Goal: Transaction & Acquisition: Purchase product/service

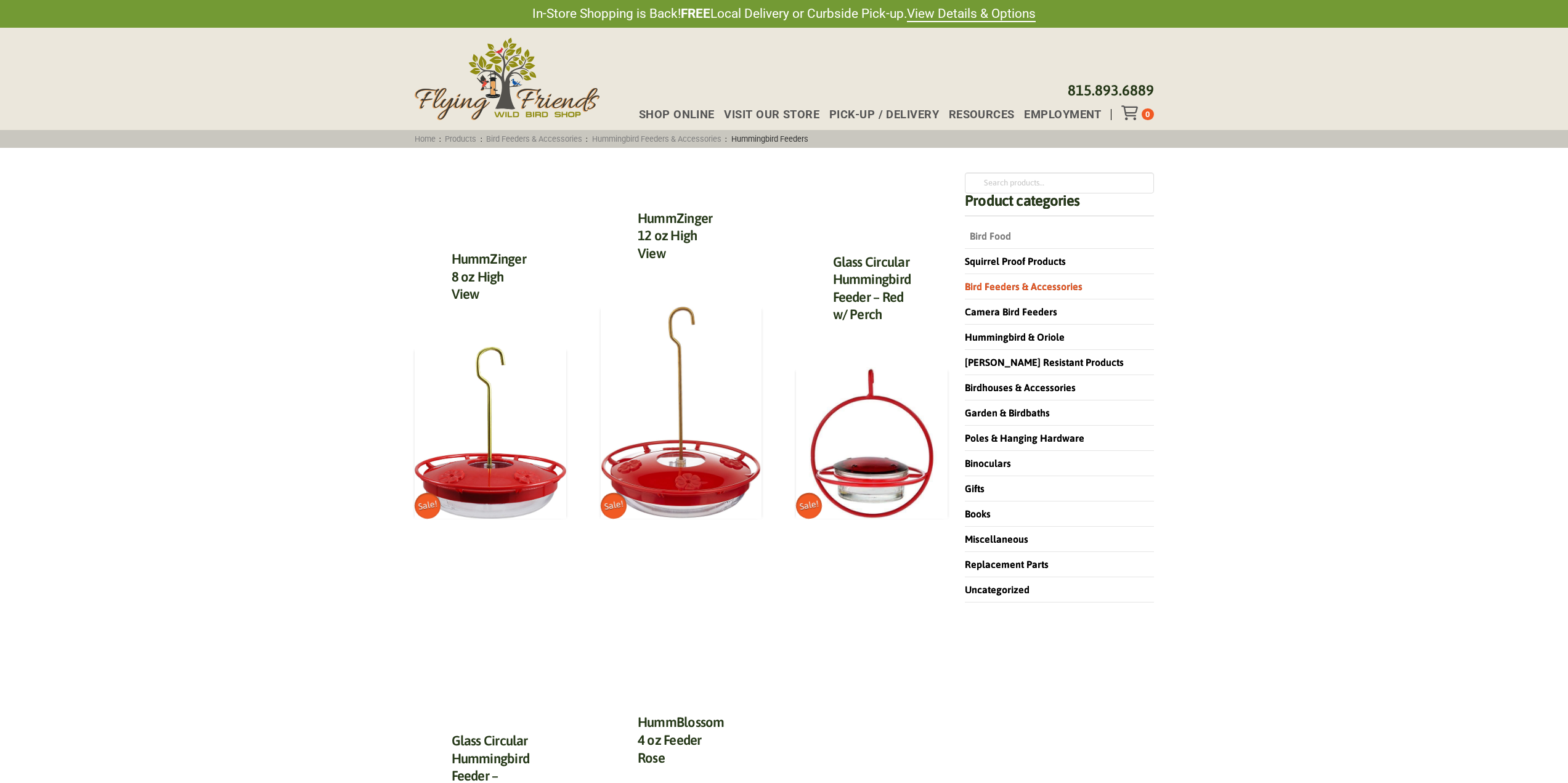
click at [980, 237] on link "Bird Food" at bounding box center [987, 236] width 46 height 11
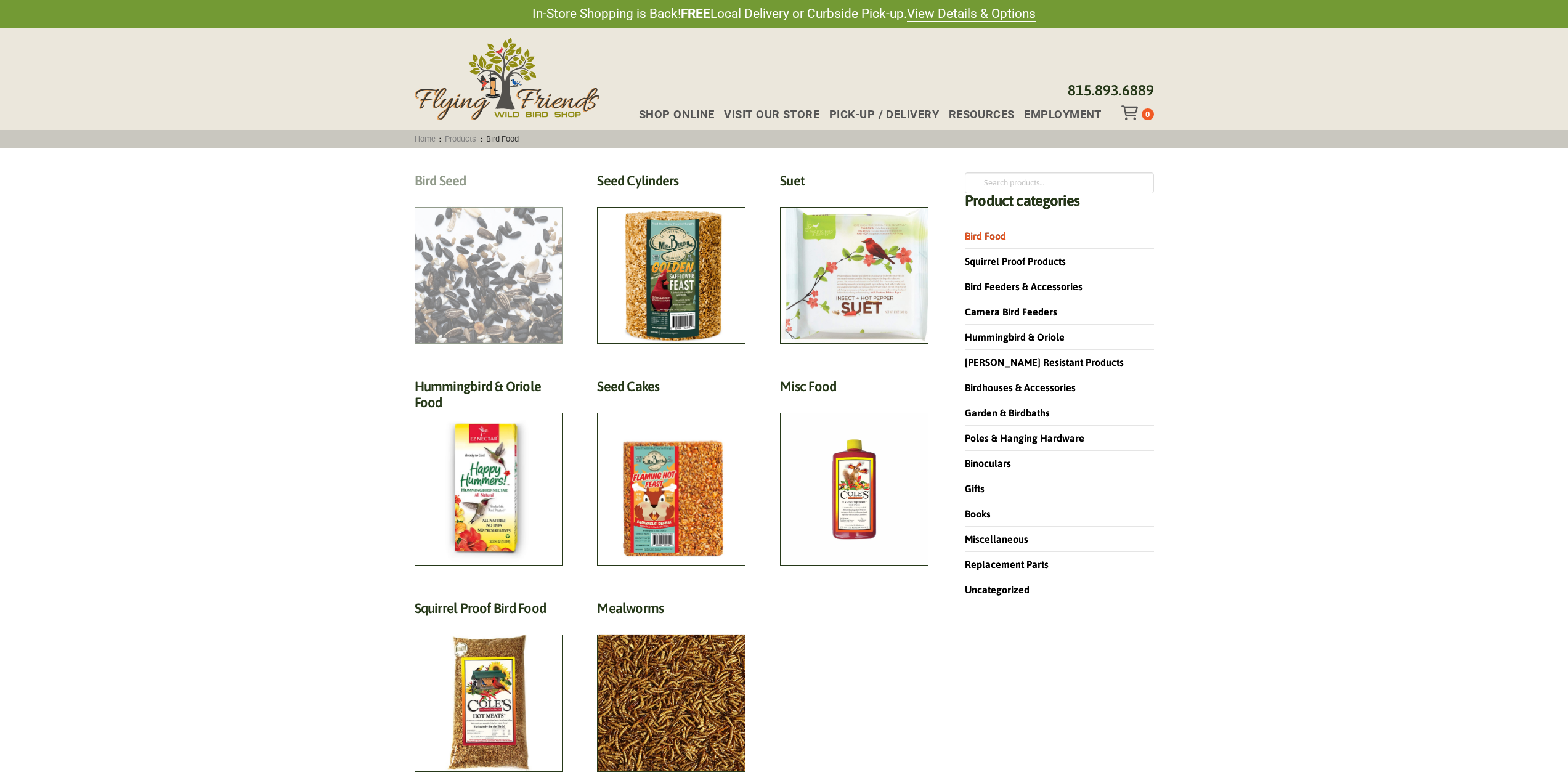
click at [516, 196] on h2 "Bird Seed (30)" at bounding box center [489, 183] width 149 height 23
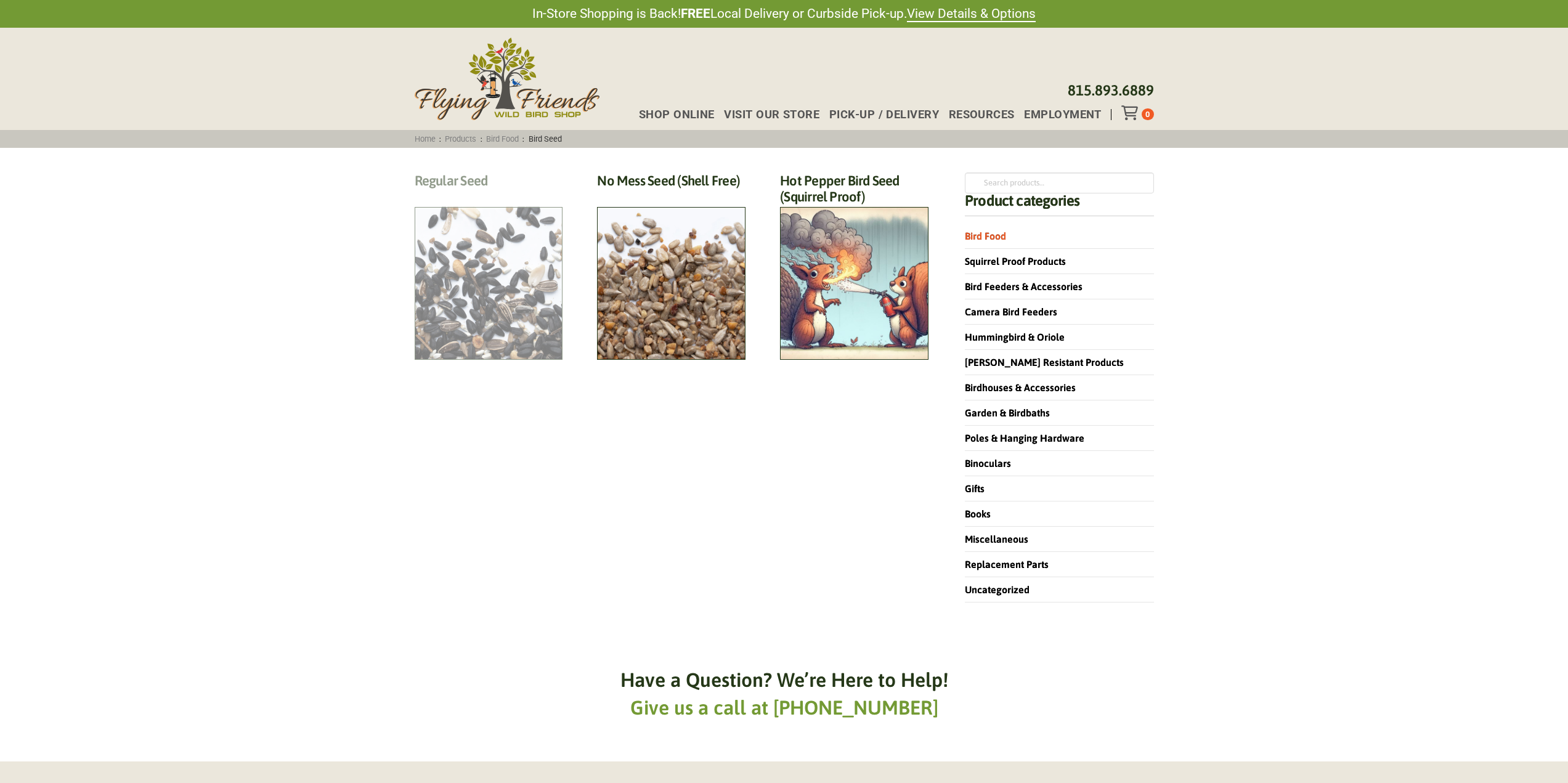
click at [475, 196] on h2 "Regular Seed (18)" at bounding box center [489, 183] width 149 height 23
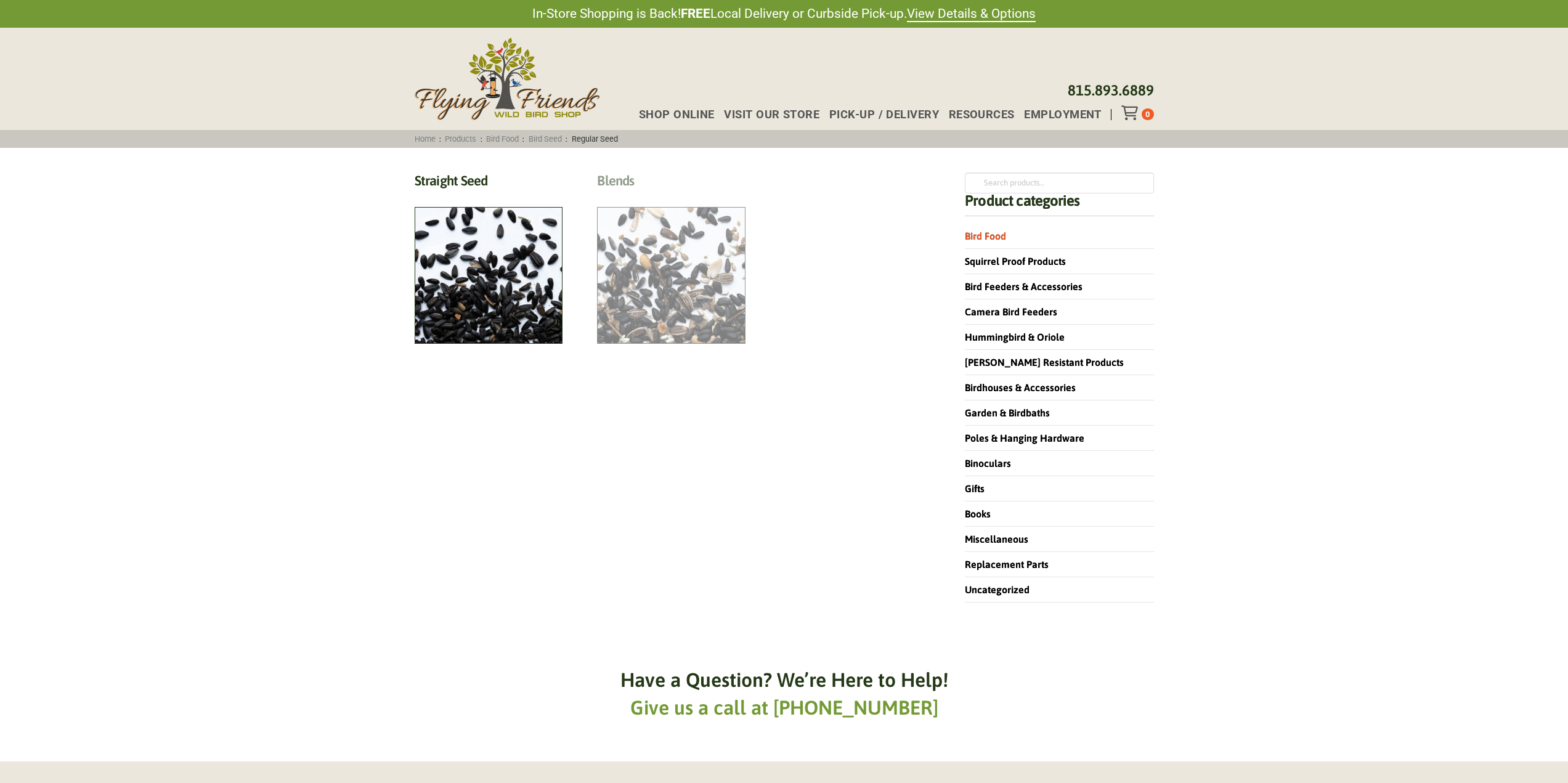
click at [652, 196] on h2 "Blends (6)" at bounding box center [671, 183] width 149 height 23
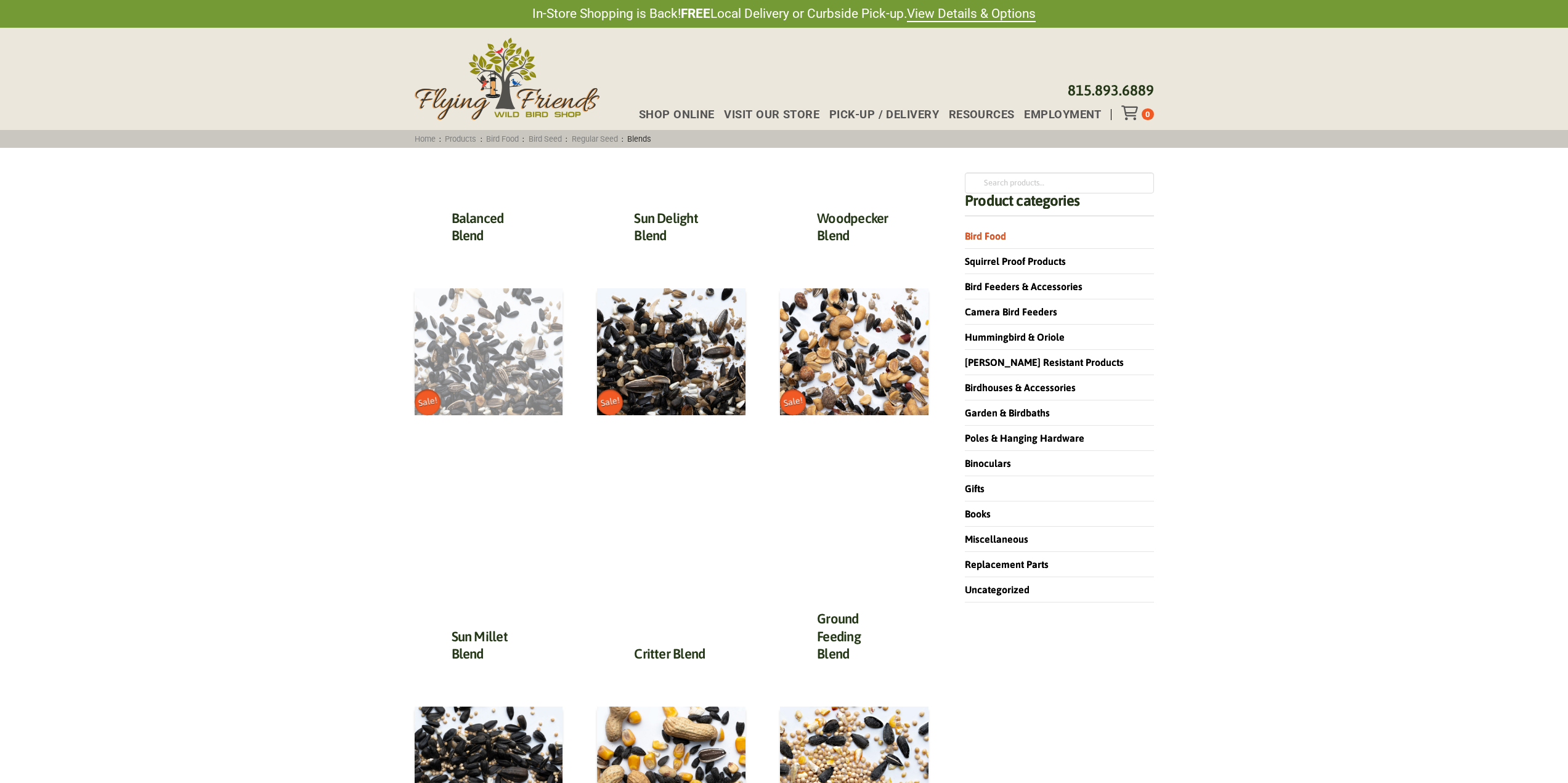
click at [469, 374] on img at bounding box center [489, 351] width 149 height 127
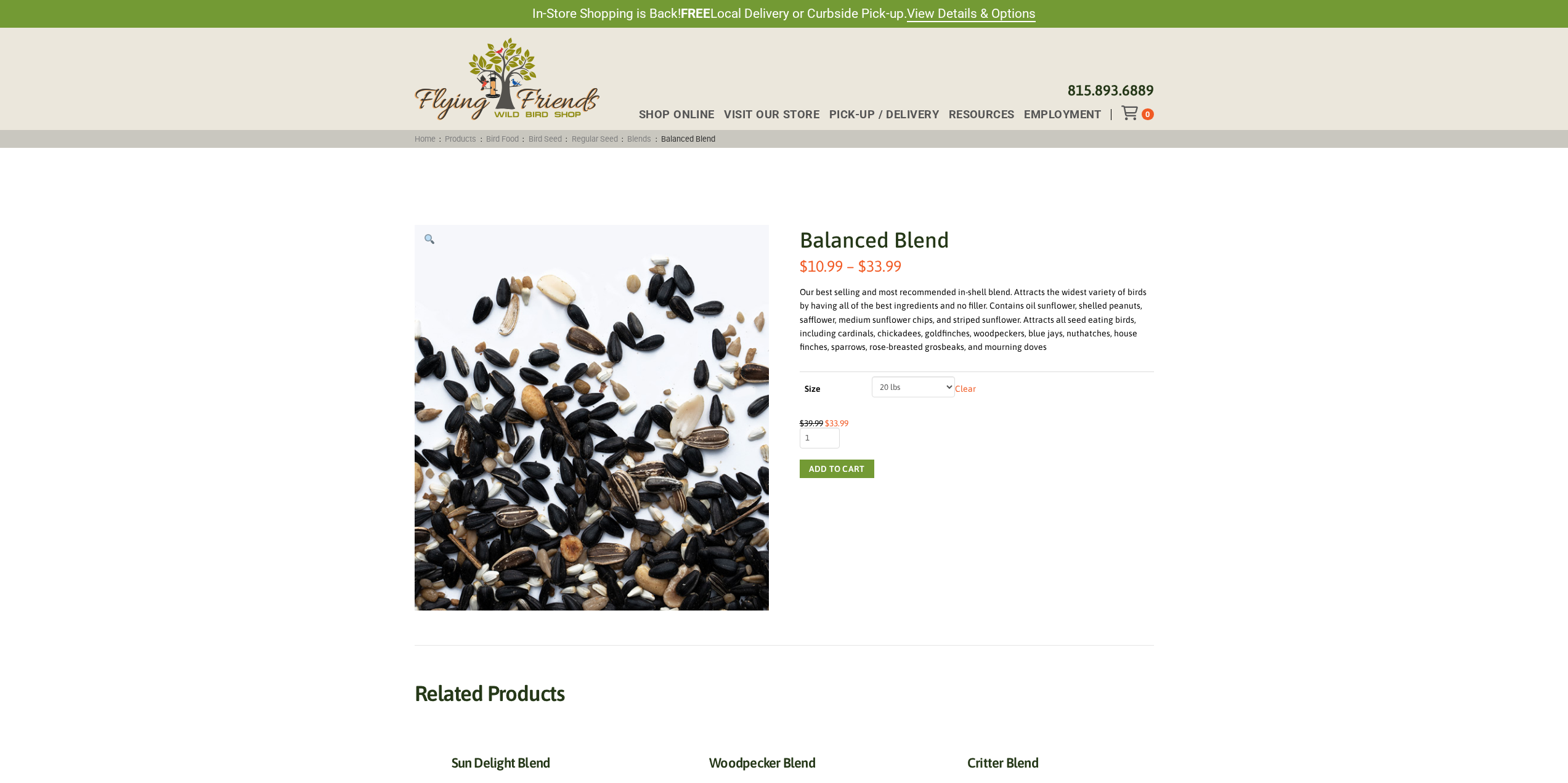
click at [895, 385] on select "Choose an option 5 lbs 10 lbs 20 lbs" at bounding box center [913, 386] width 83 height 21
click at [834, 473] on button "Add to cart" at bounding box center [837, 469] width 75 height 19
click at [613, 139] on link "Regular Seed" at bounding box center [595, 139] width 55 height 9
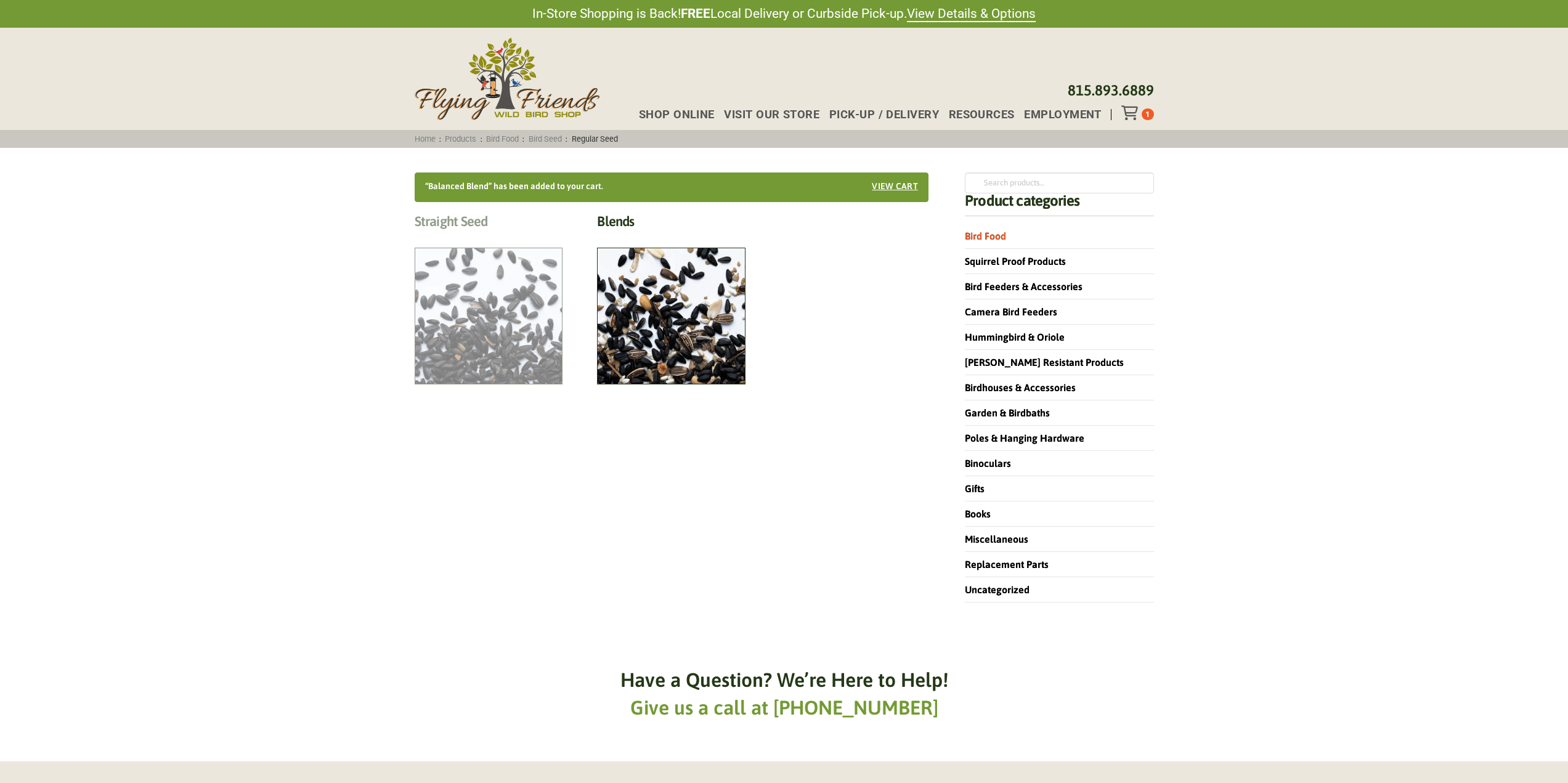
click at [460, 236] on h2 "Straight Seed (12)" at bounding box center [489, 224] width 149 height 23
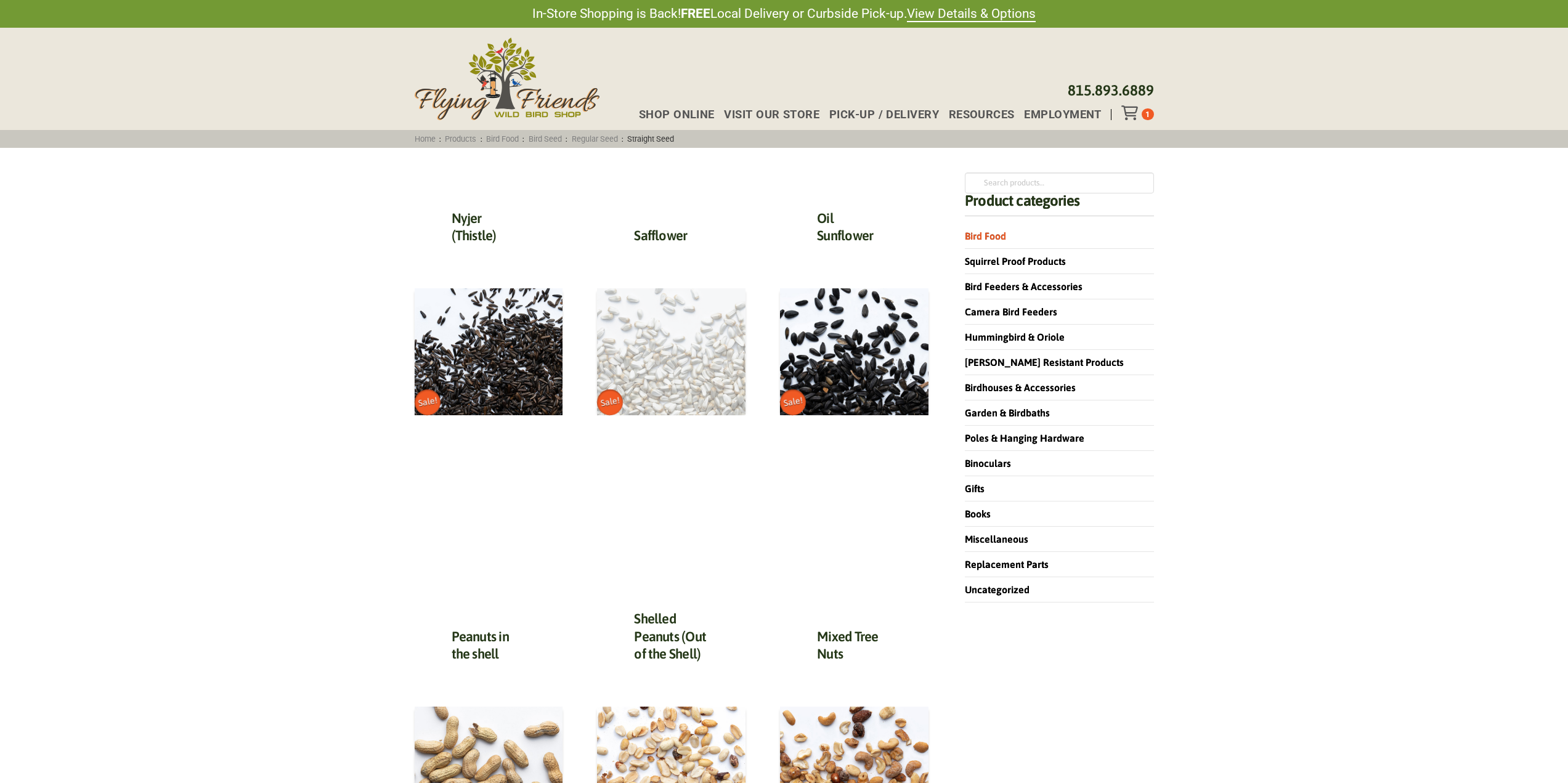
click at [630, 340] on img at bounding box center [671, 351] width 149 height 127
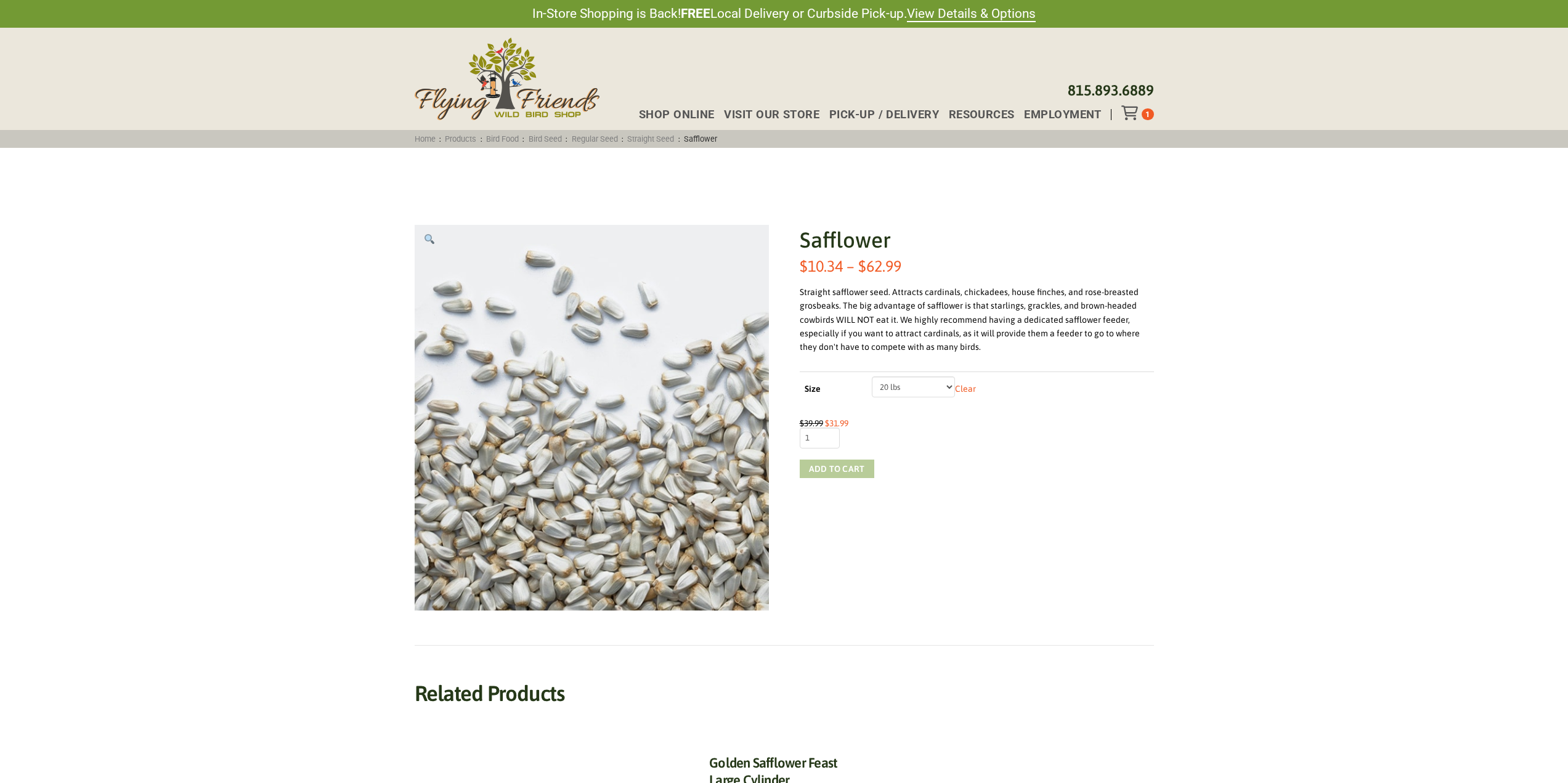
click at [860, 461] on button "Add to cart" at bounding box center [837, 469] width 75 height 19
click at [938, 393] on select "Choose an option 5 lbs 10 lbs 20 lbs 50 lbs" at bounding box center [913, 386] width 83 height 21
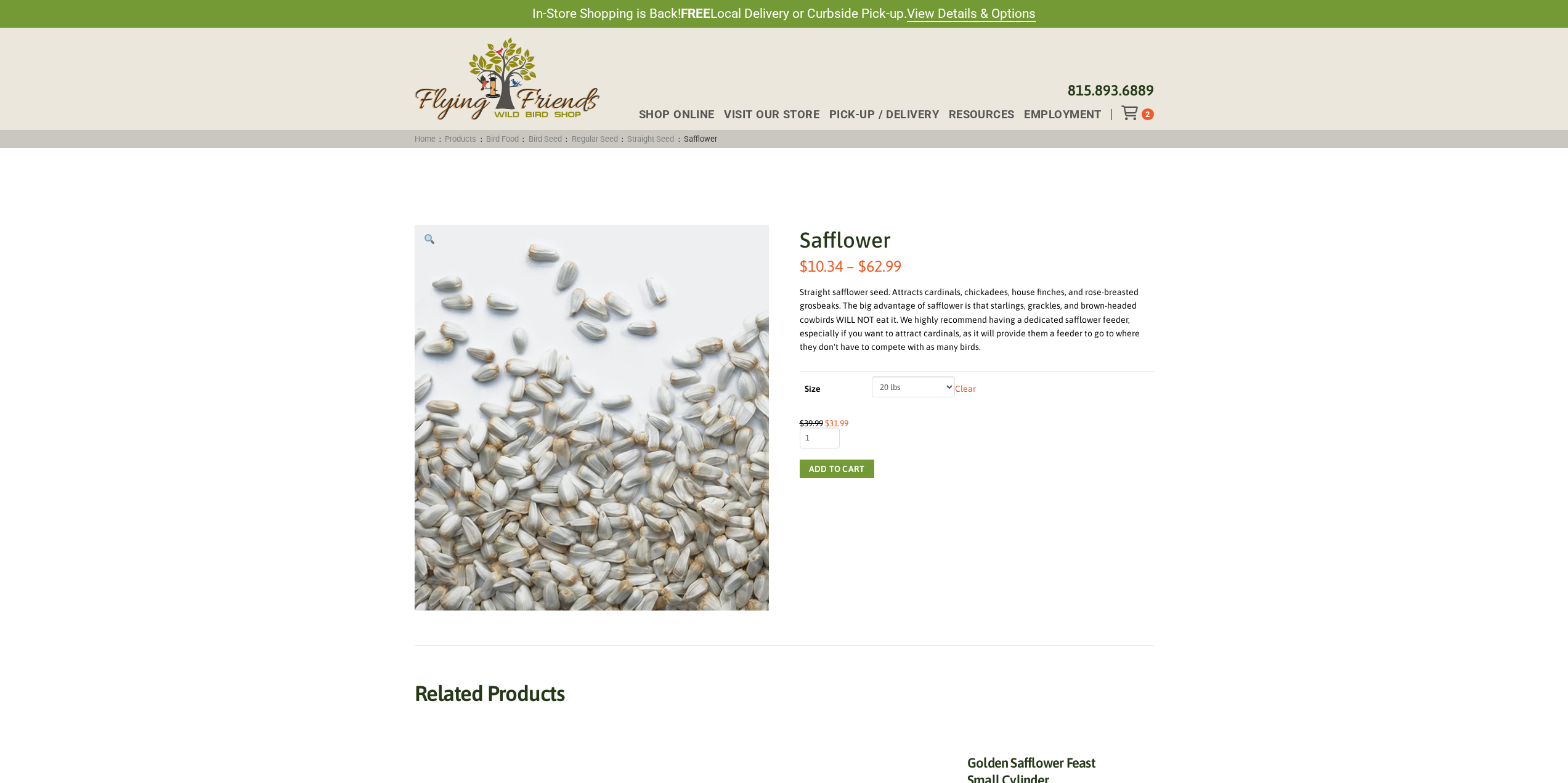
click at [279, 388] on div "Safflower $ 10.34 – $ 62.99 Price range: $10.34 through $62.99 Straight safflow…" at bounding box center [783, 666] width 1494 height 963
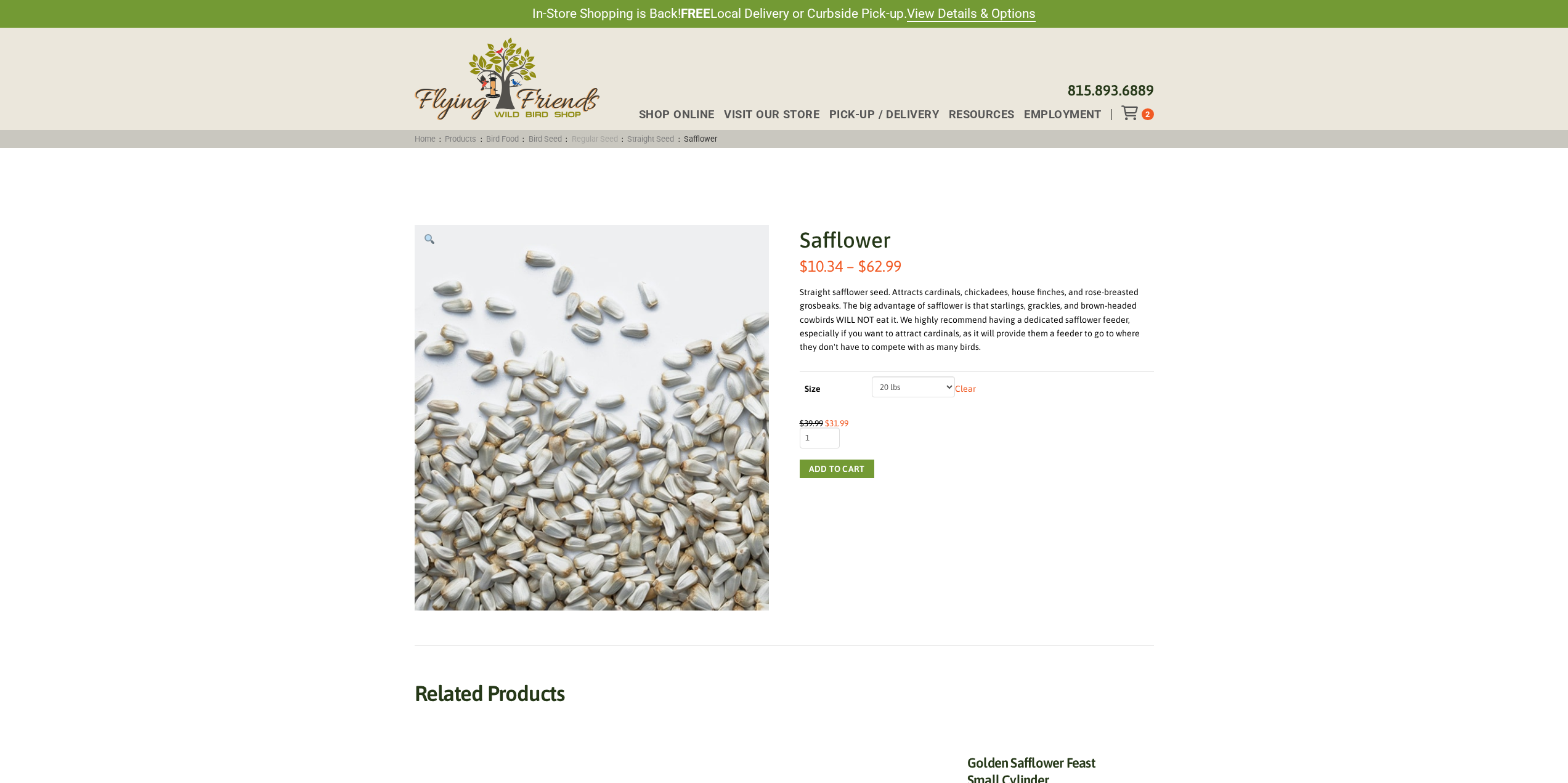
click at [619, 143] on link "Regular Seed" at bounding box center [595, 139] width 55 height 9
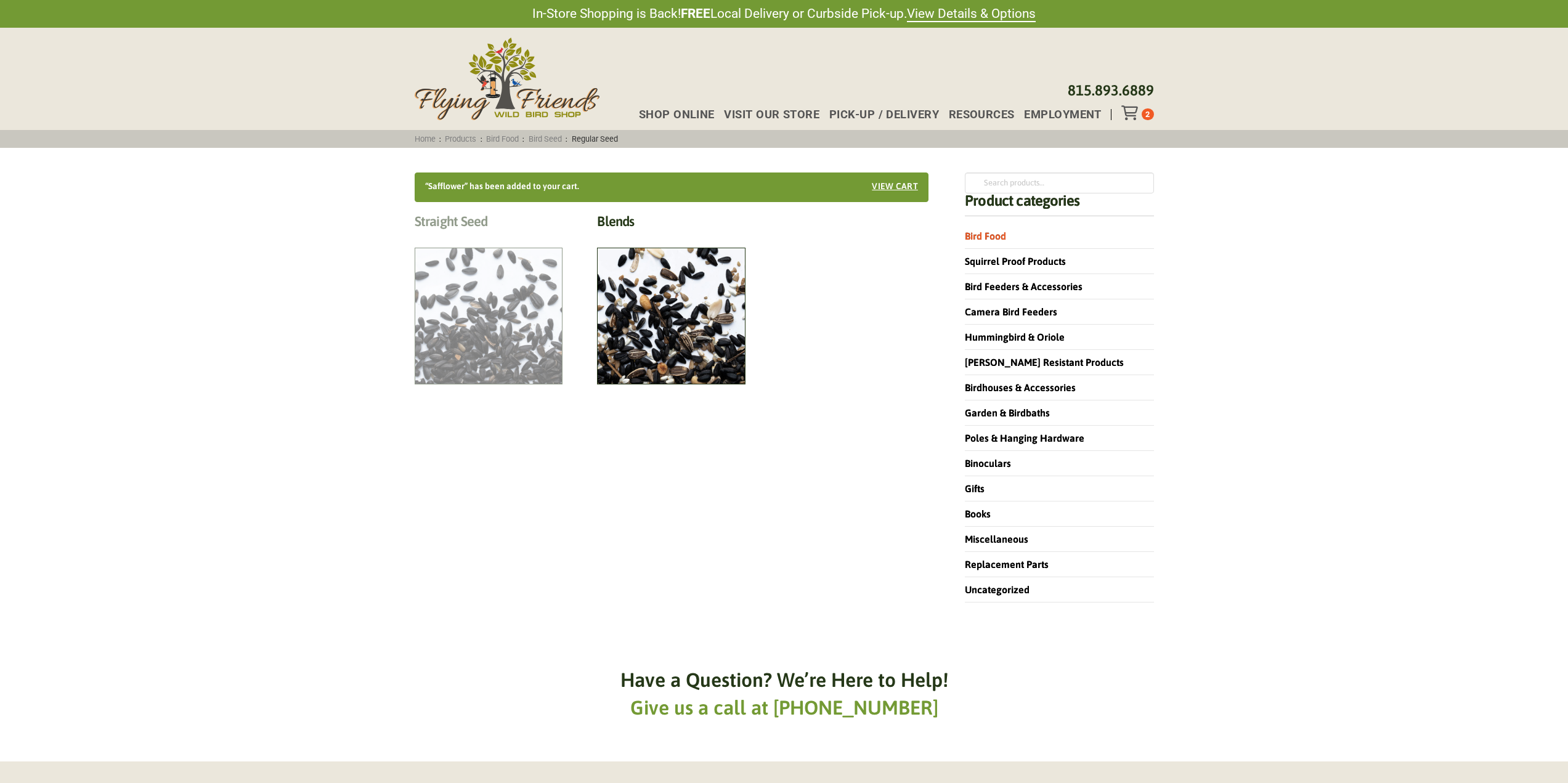
click at [466, 236] on h2 "Straight Seed (12)" at bounding box center [489, 224] width 149 height 23
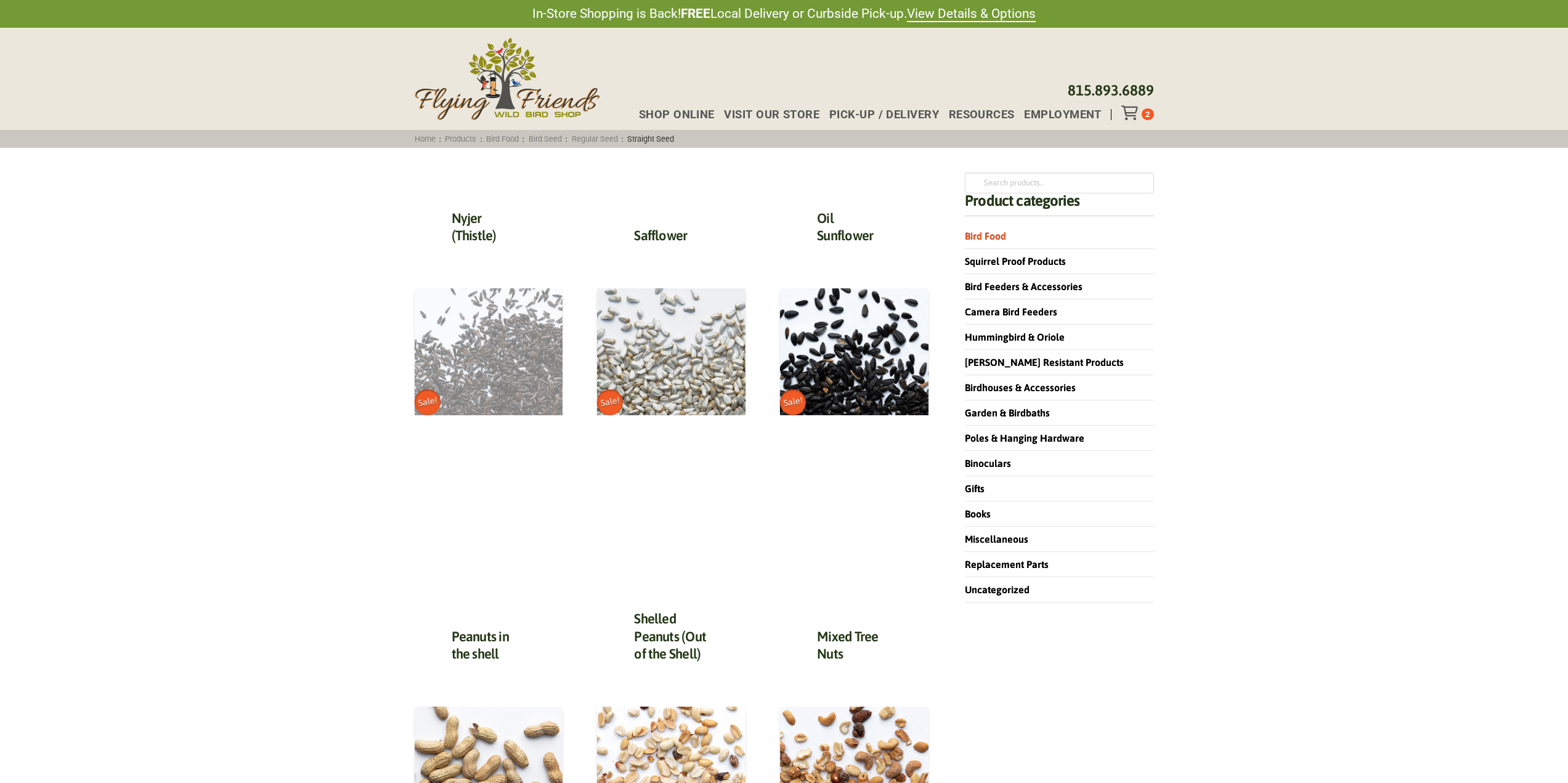
click at [460, 333] on img at bounding box center [489, 351] width 149 height 127
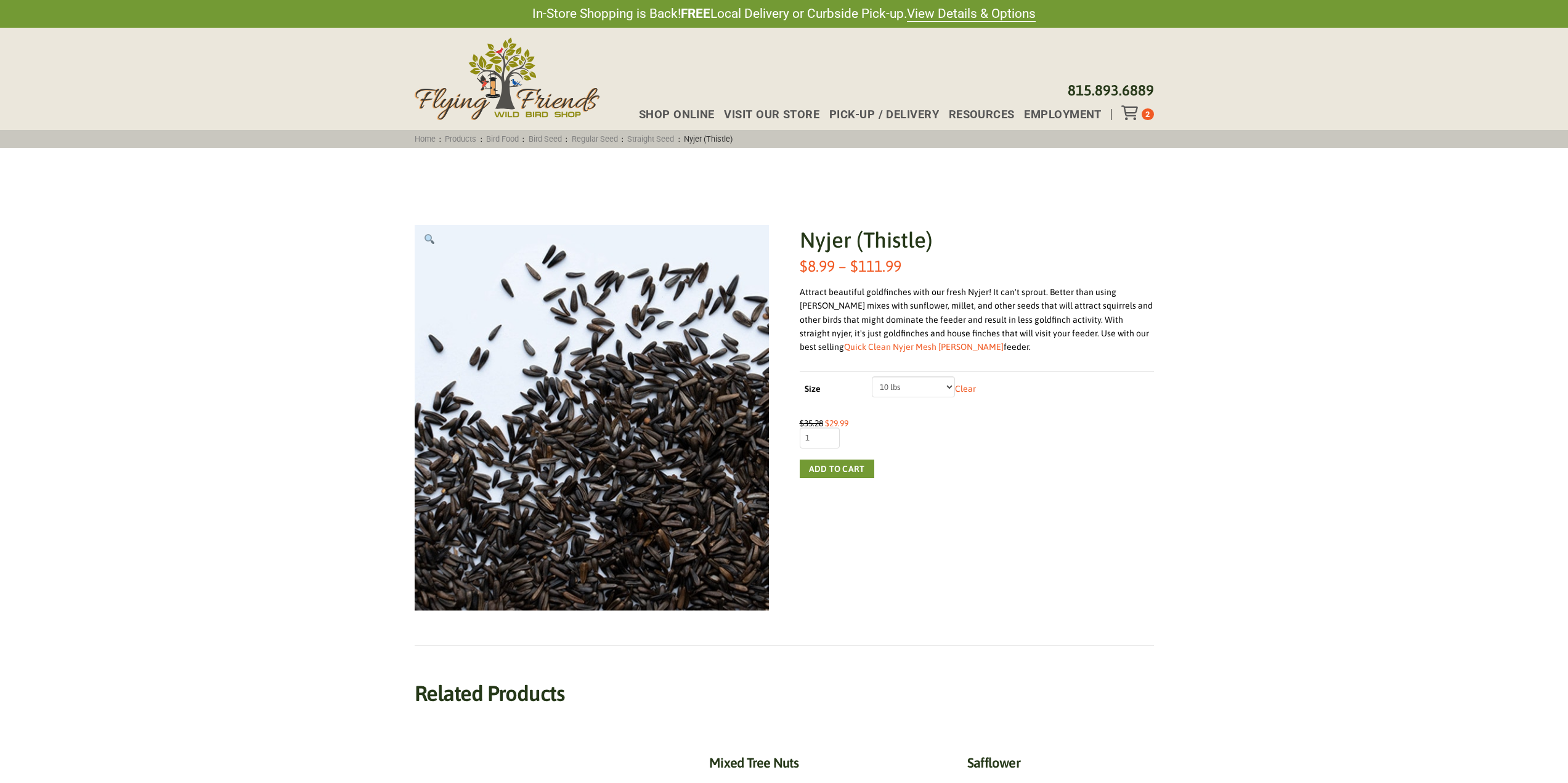
click at [927, 388] on select "Choose an option 2 lbs 5 lbs 10 lbs 20 lbs 50 lbs" at bounding box center [913, 386] width 83 height 21
click at [859, 466] on button "Add to cart" at bounding box center [837, 469] width 75 height 19
click at [516, 139] on link "Bird Food" at bounding box center [503, 139] width 41 height 9
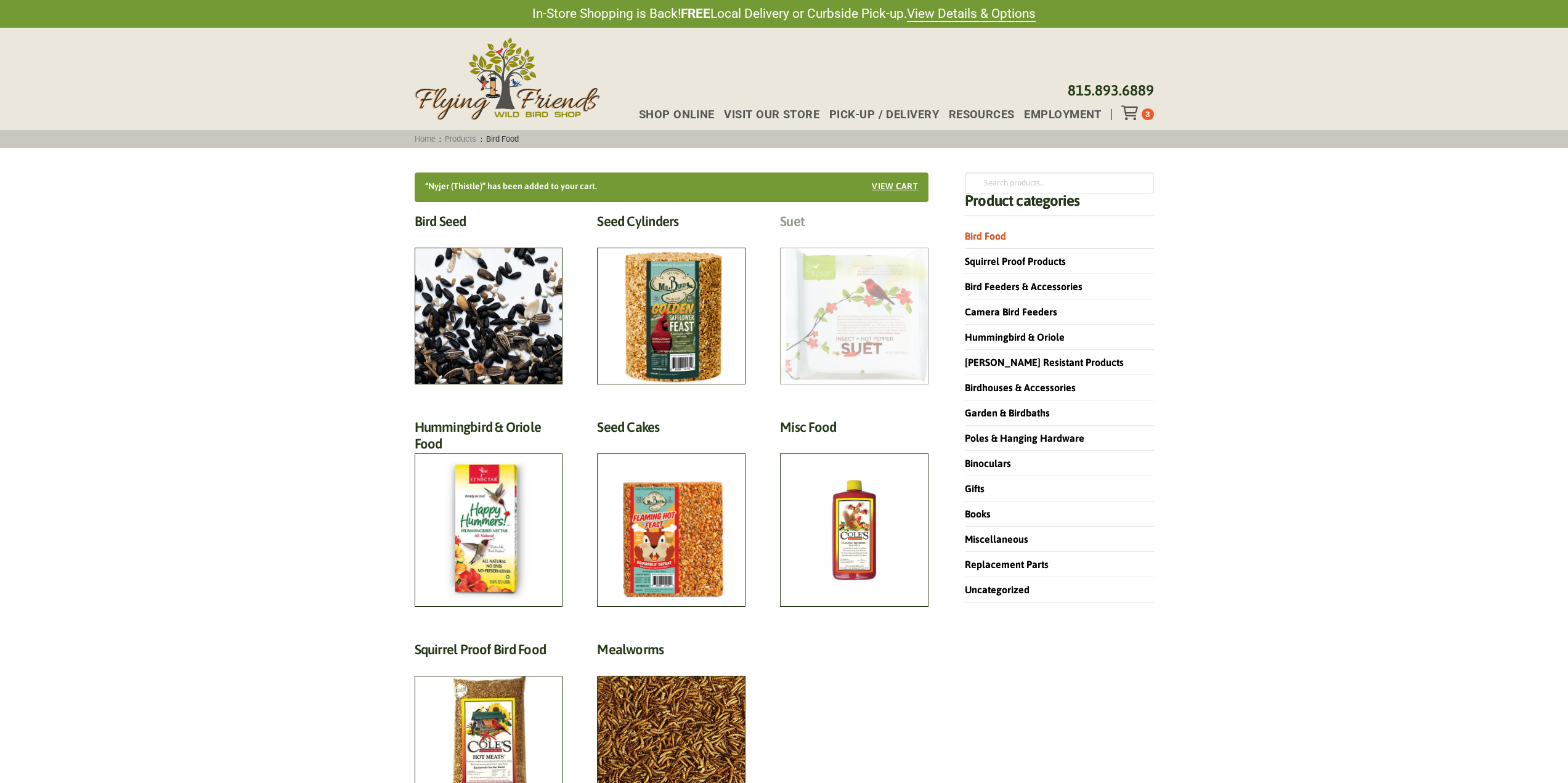
click at [885, 236] on h2 "Suet (18)" at bounding box center [854, 224] width 149 height 23
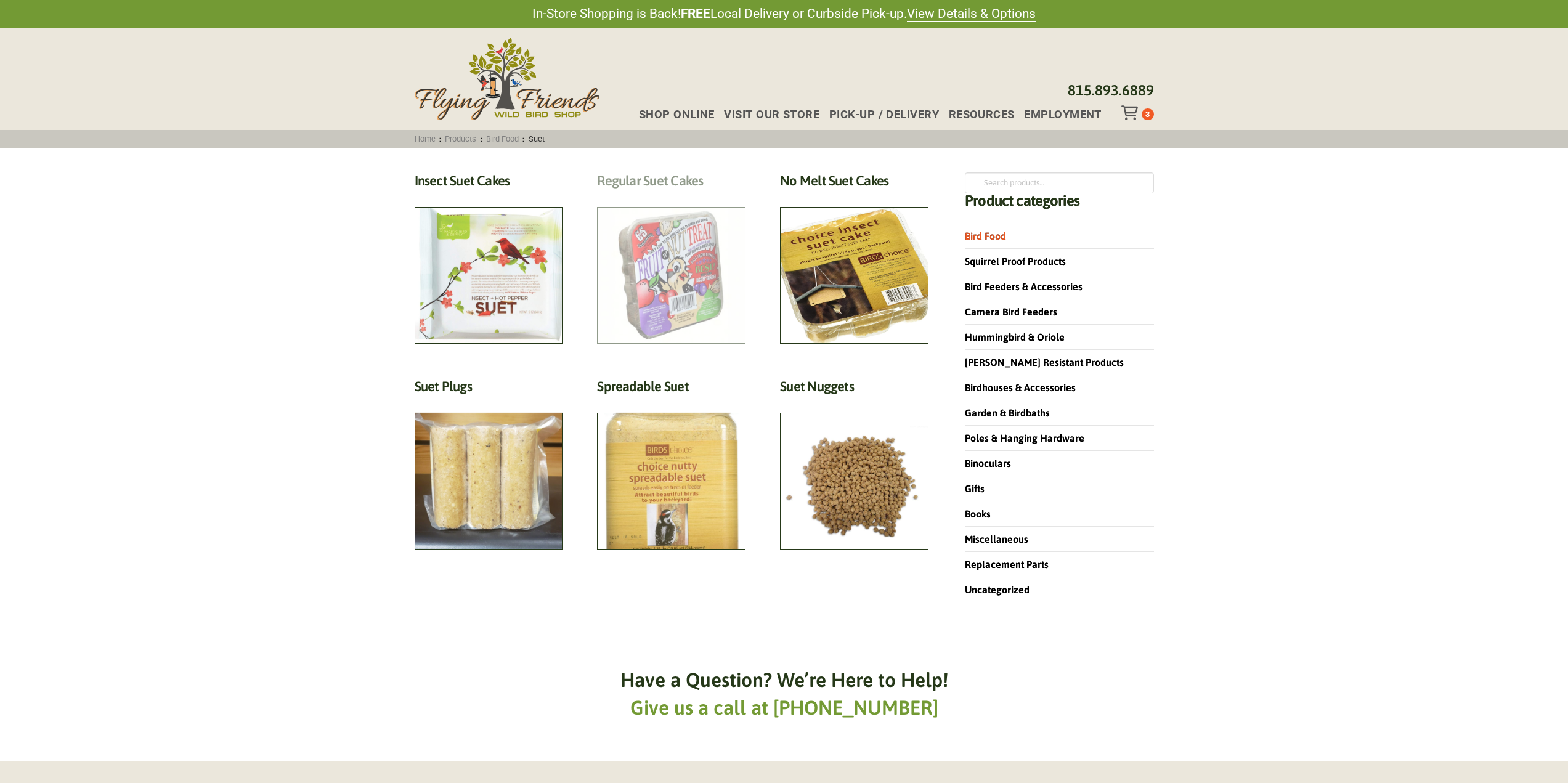
click at [637, 196] on h2 "Regular Suet Cakes (4)" at bounding box center [671, 183] width 149 height 23
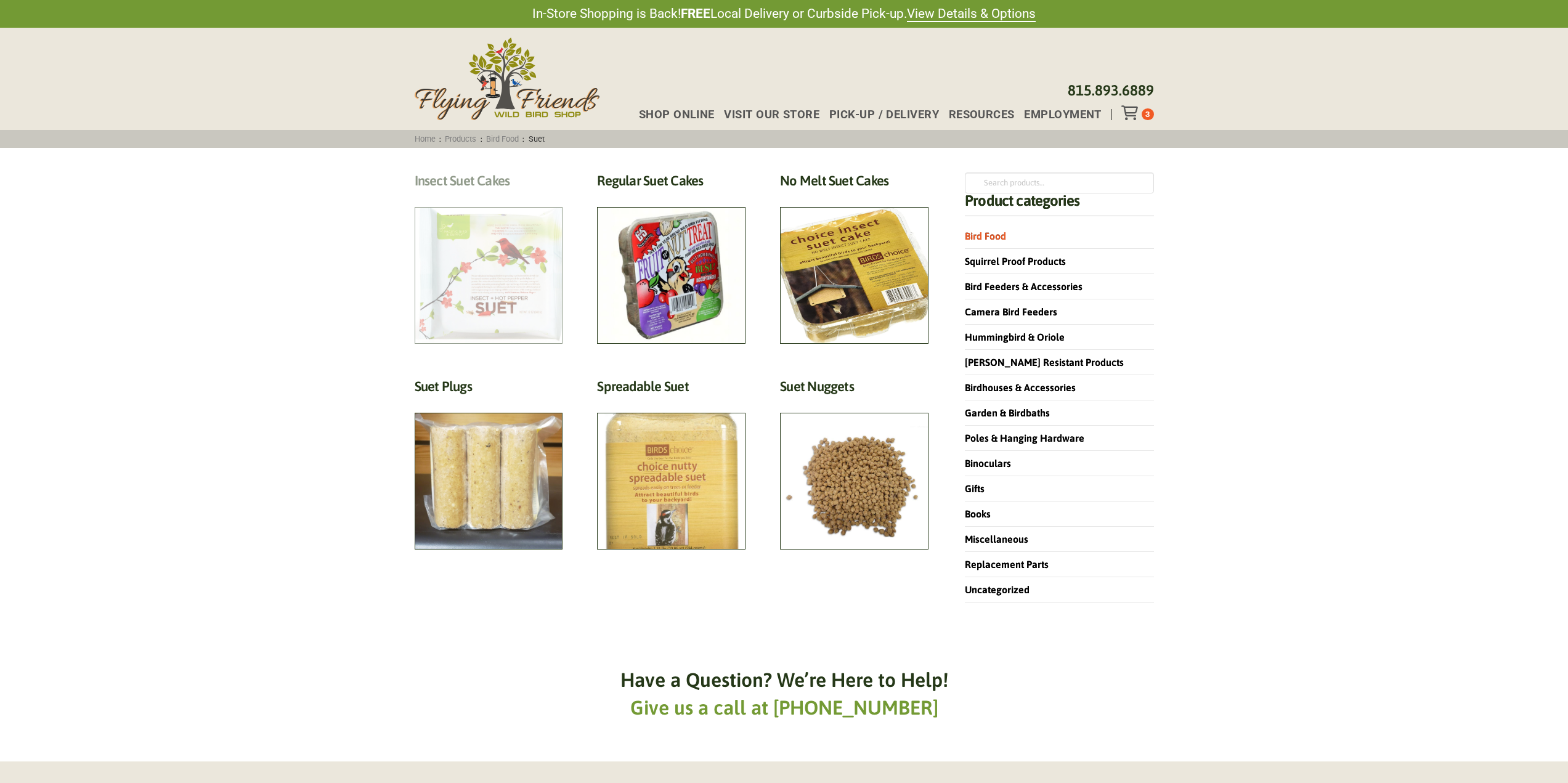
click at [518, 196] on h2 "Insect Suet Cakes (5)" at bounding box center [489, 183] width 149 height 23
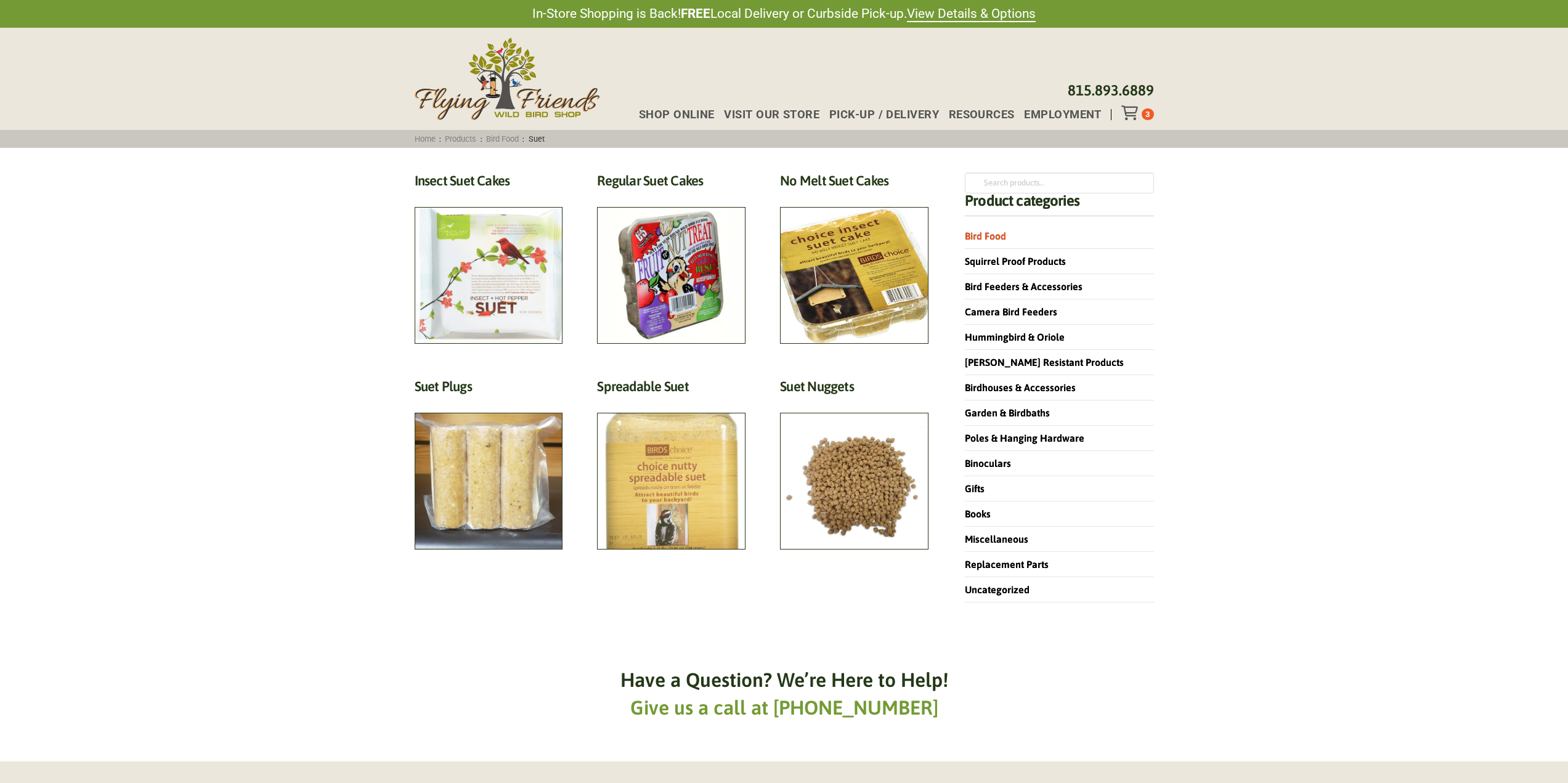
click at [754, 287] on ul "Insect Suet Cakes (5) Regular Suet Cakes (4) No Melt Suet Cakes (3) Suet Plugs …" at bounding box center [671, 361] width 514 height 377
click at [679, 196] on h2 "Regular Suet Cakes (4)" at bounding box center [671, 183] width 149 height 23
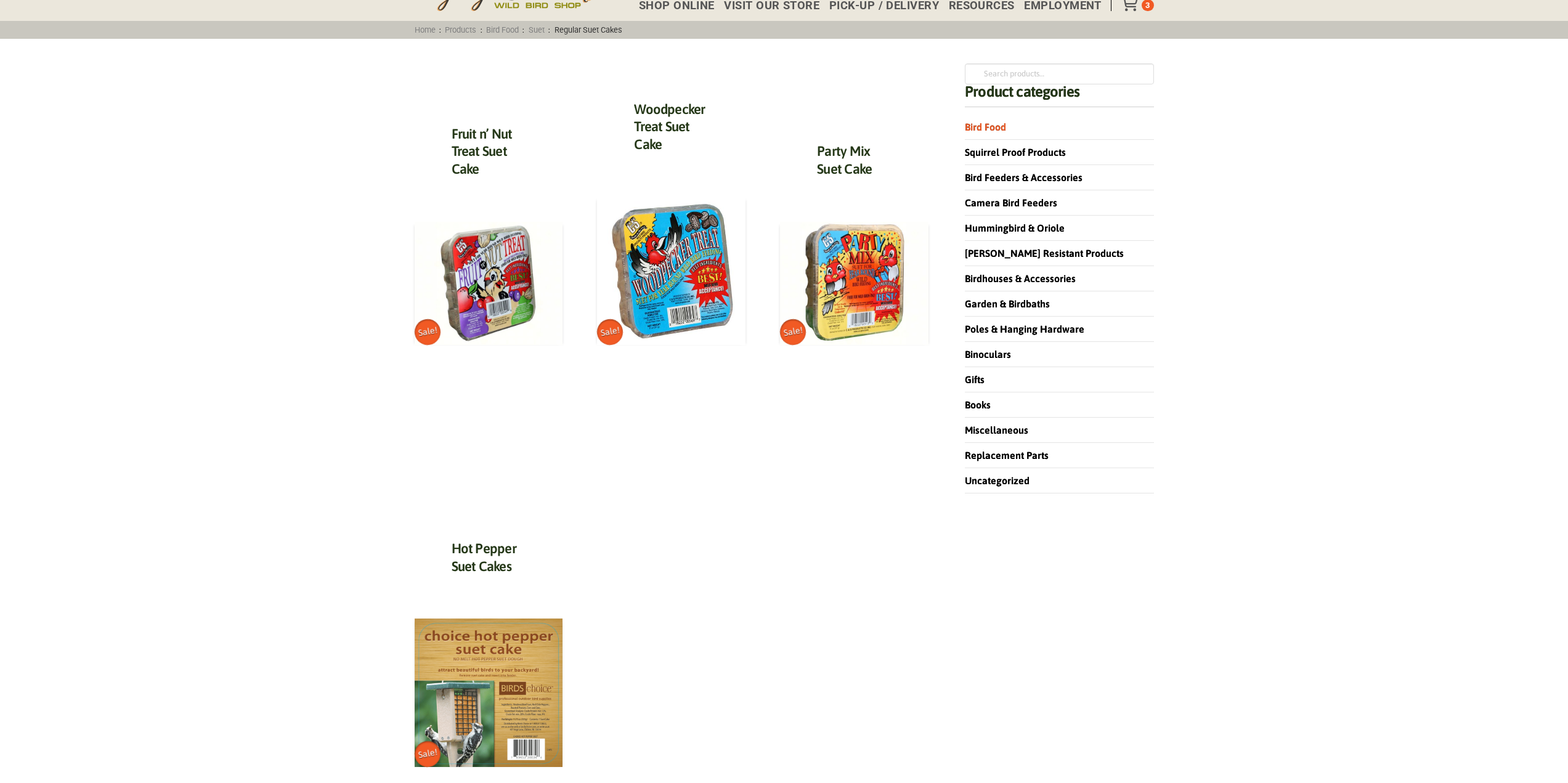
scroll to position [62, 0]
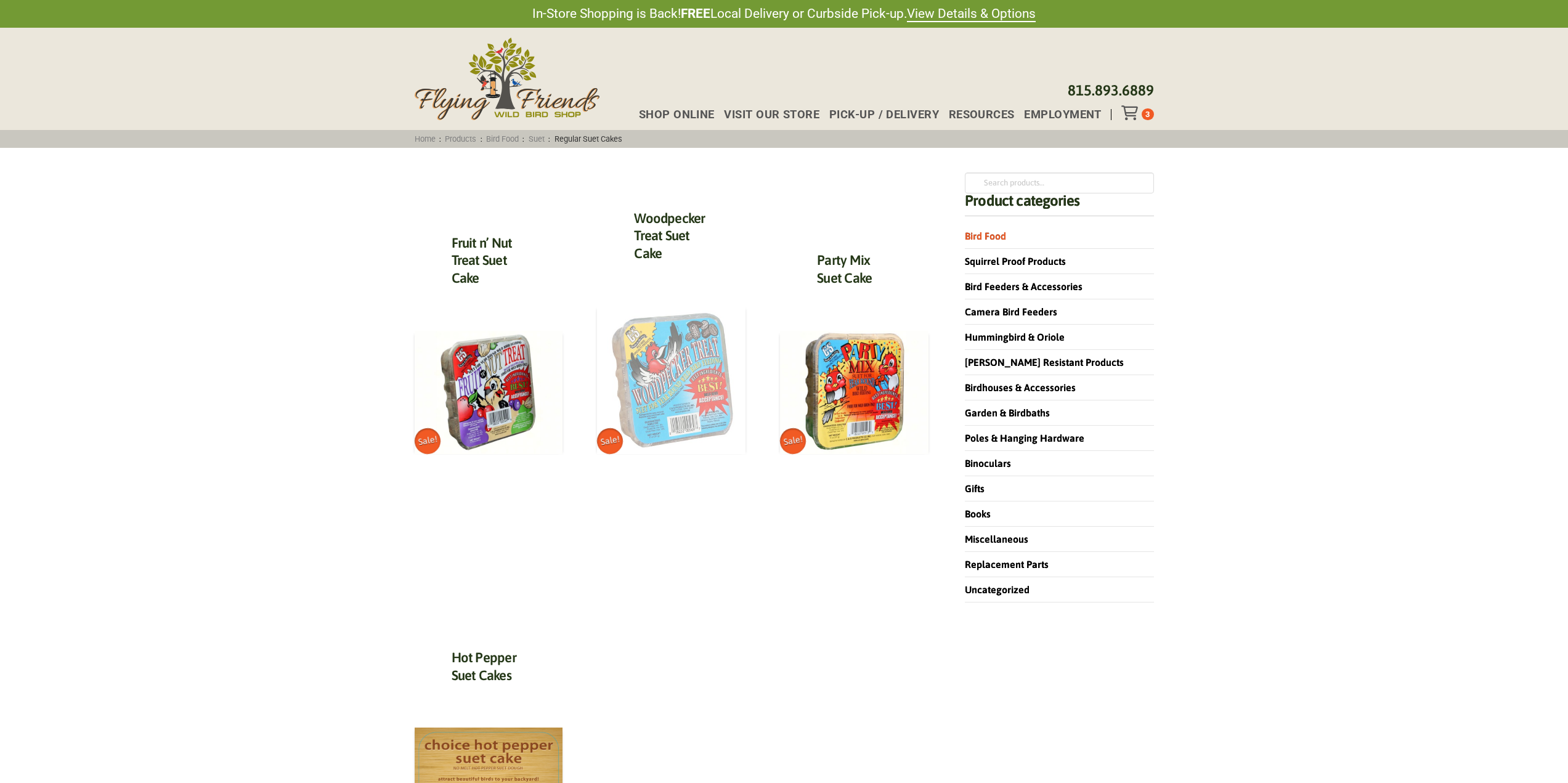
click at [683, 403] on img at bounding box center [671, 379] width 149 height 149
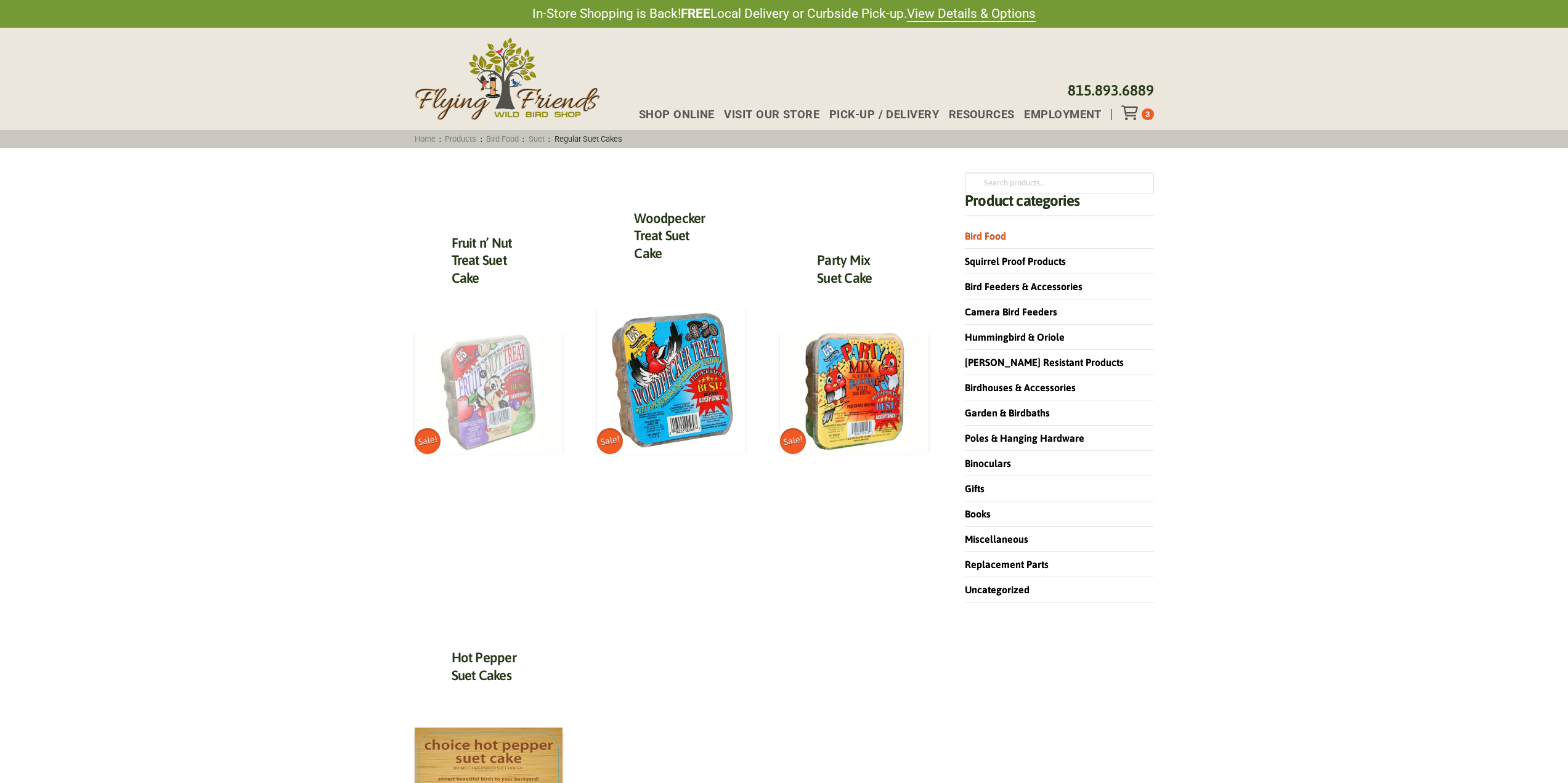
click at [475, 410] on img at bounding box center [489, 392] width 149 height 124
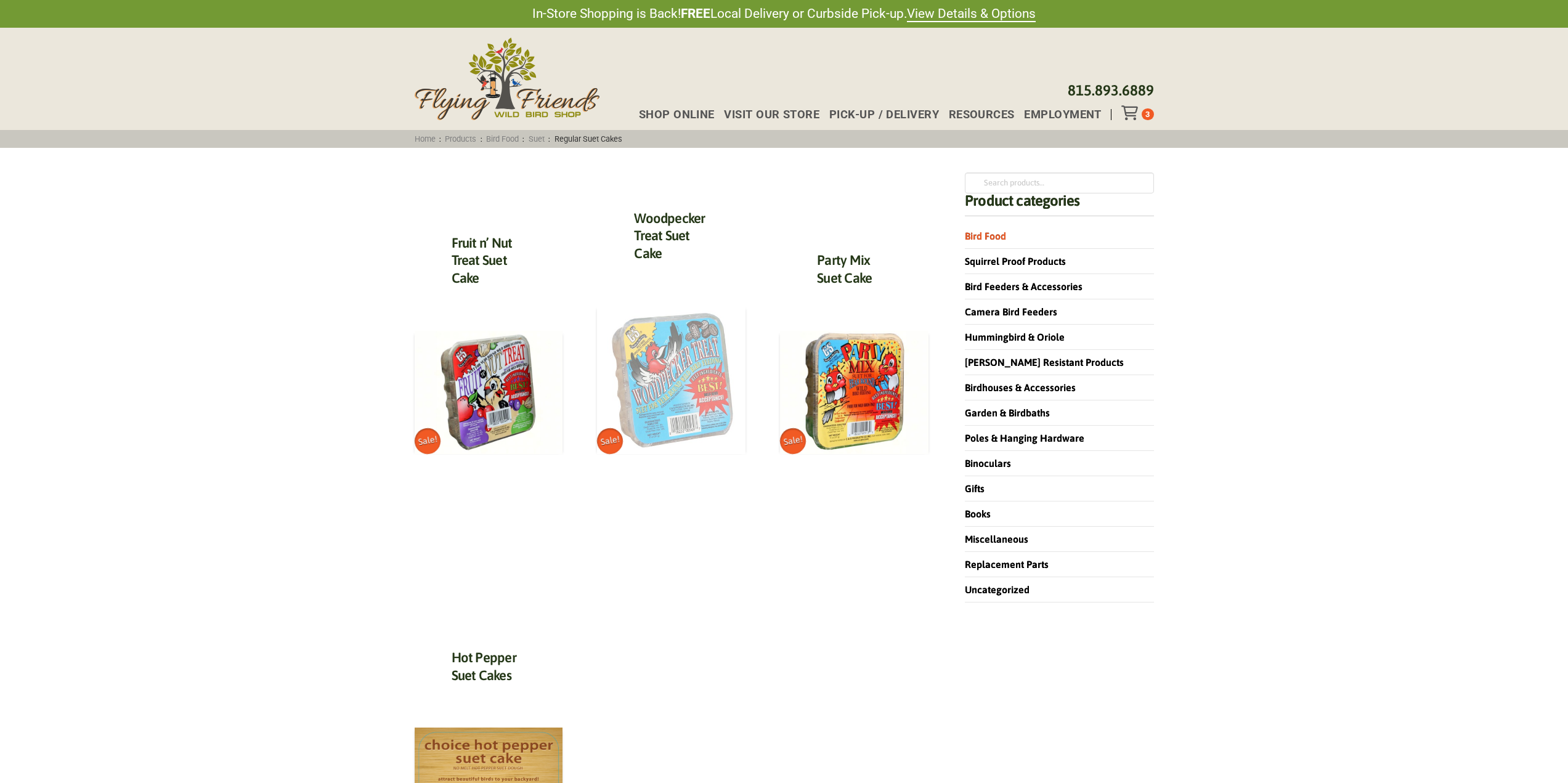
click at [683, 366] on img at bounding box center [671, 379] width 149 height 149
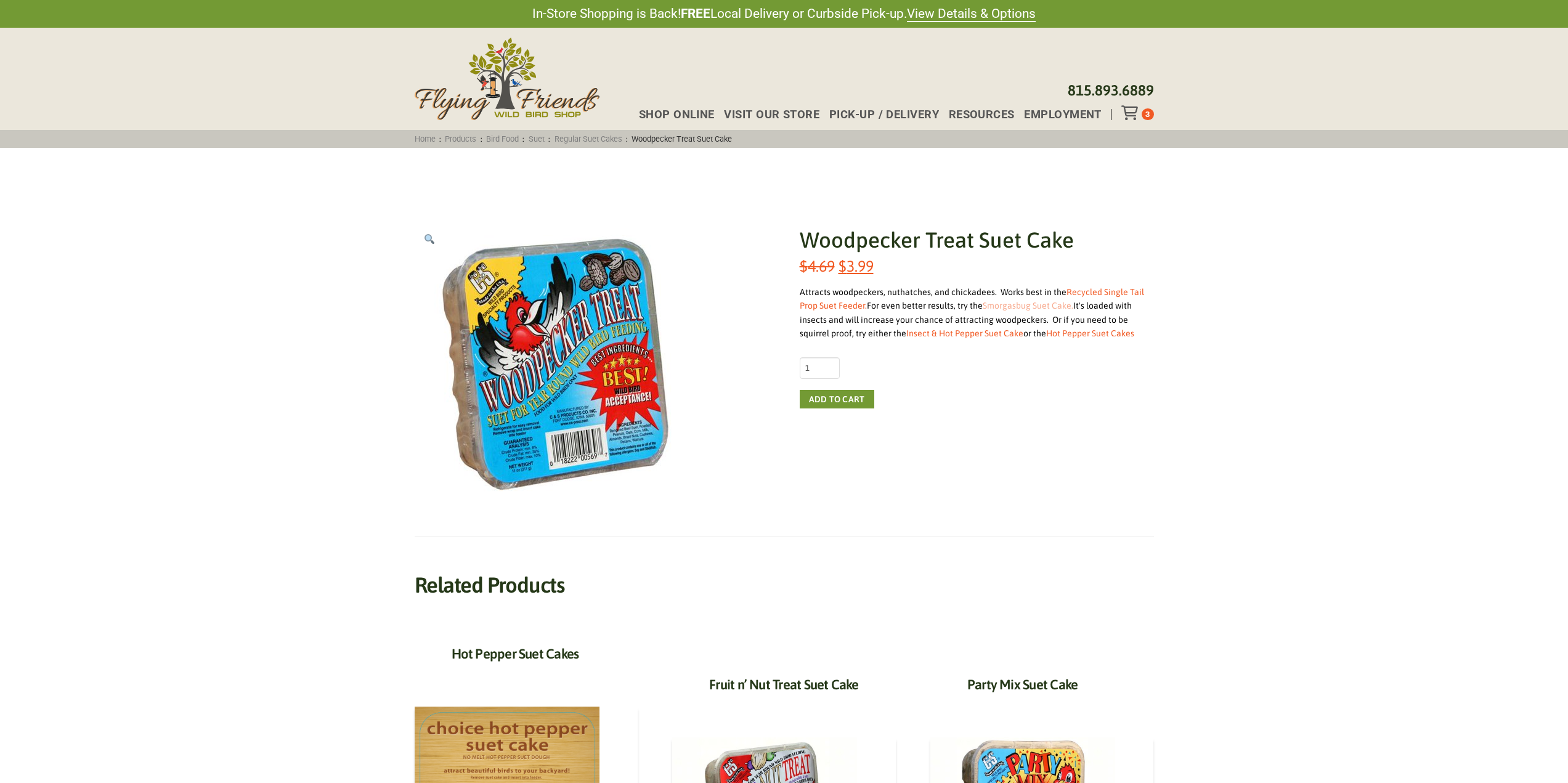
click at [1037, 302] on link "Smorgasbug Suet Cake." at bounding box center [1028, 305] width 90 height 10
click at [1034, 305] on link "Smorgasbug Suet Cake." at bounding box center [1028, 305] width 90 height 10
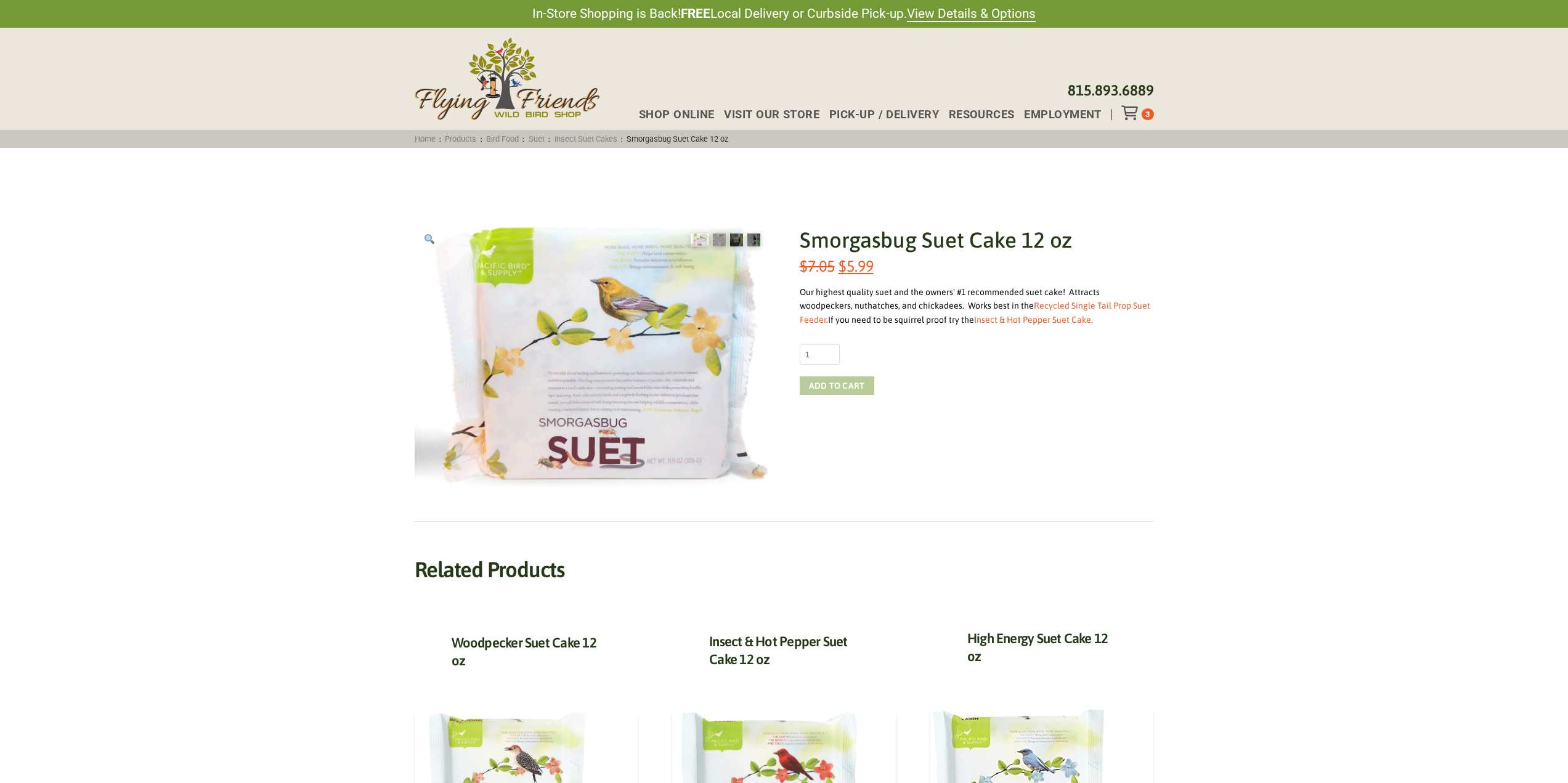
click at [823, 384] on button "Add to cart" at bounding box center [837, 386] width 75 height 19
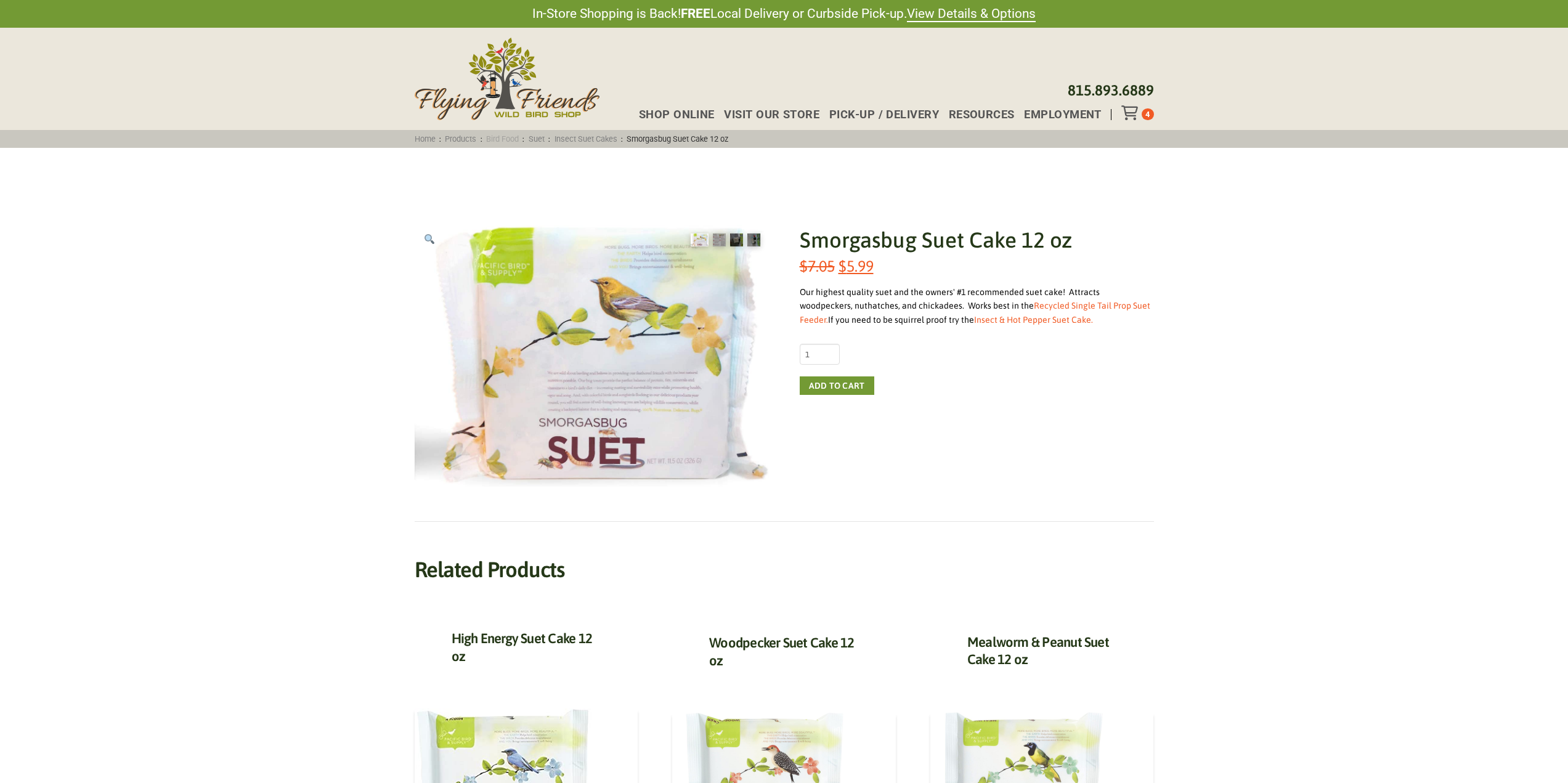
click at [514, 140] on link "Bird Food" at bounding box center [503, 139] width 41 height 9
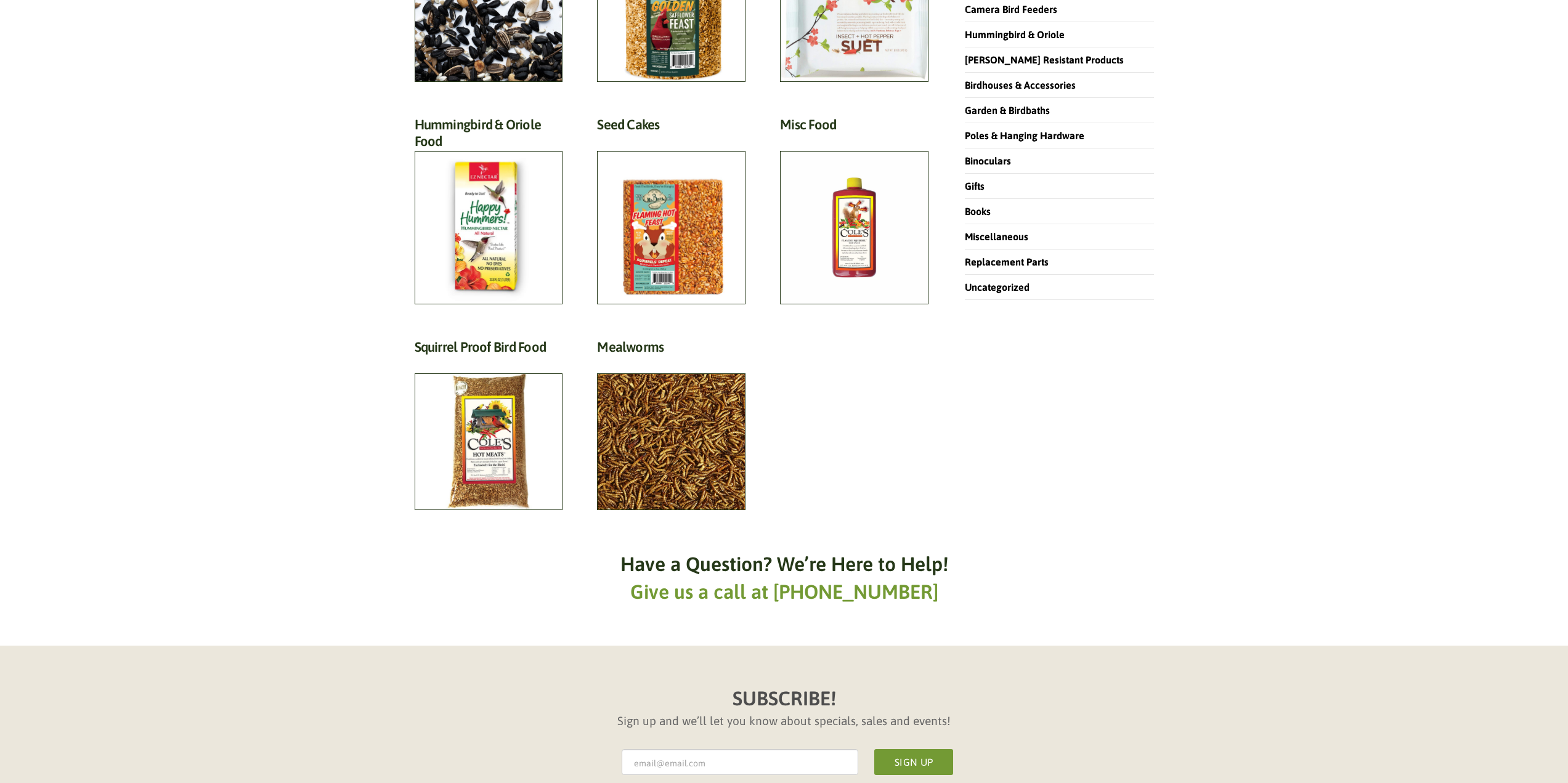
scroll to position [308, 0]
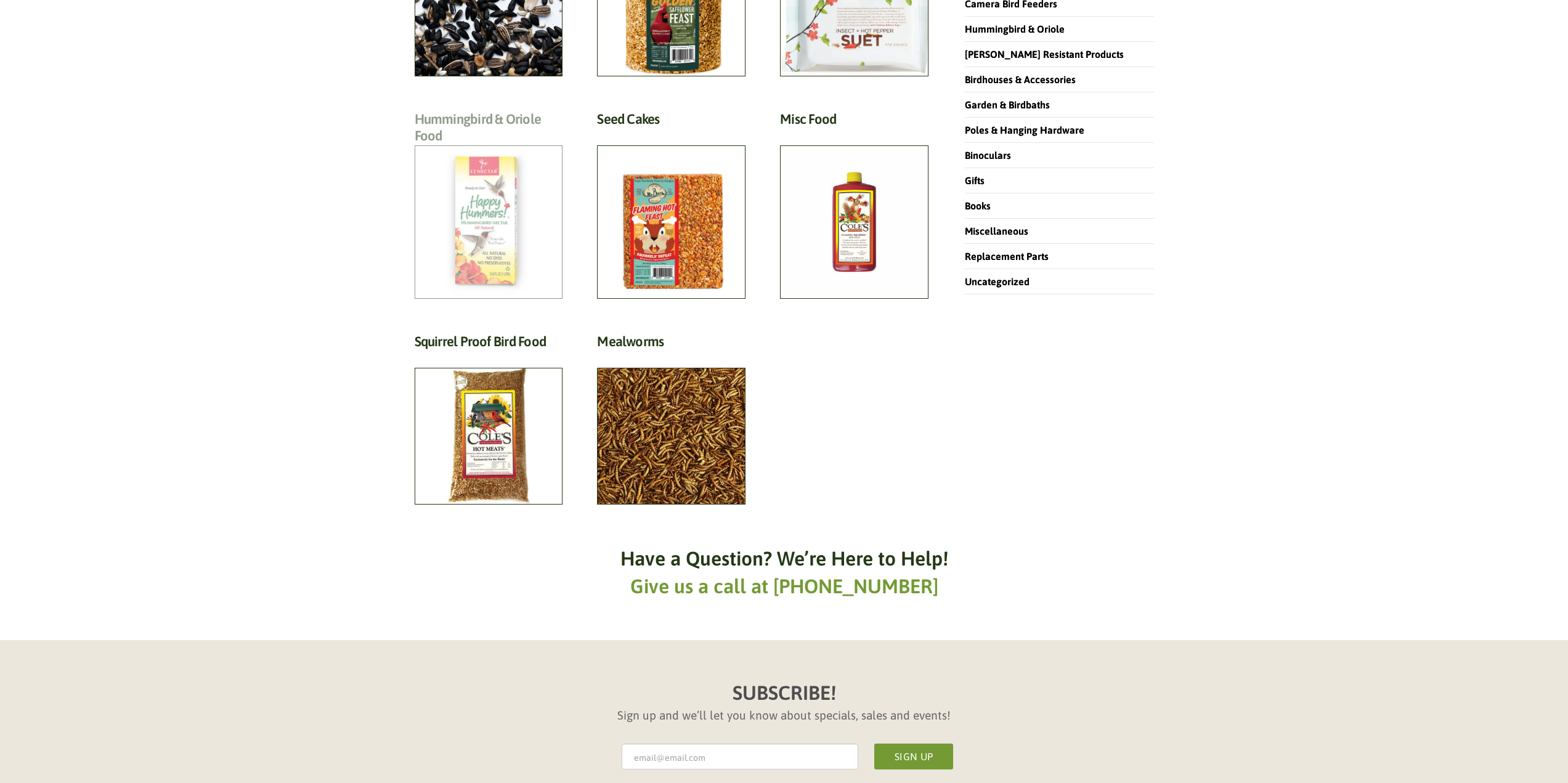
click at [464, 150] on h2 "Hummingbird & Oriole Food (4)" at bounding box center [489, 130] width 149 height 40
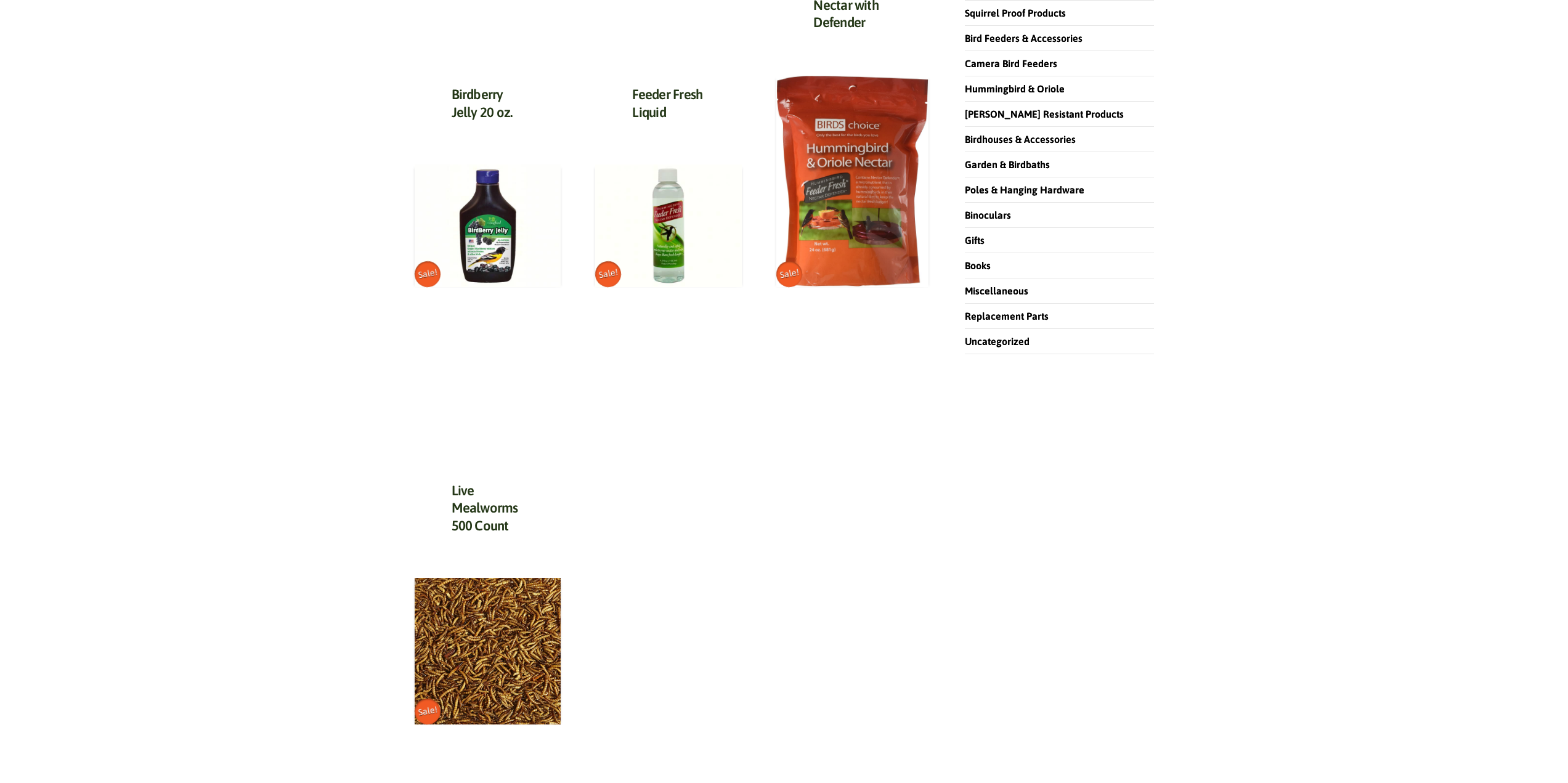
scroll to position [308, 0]
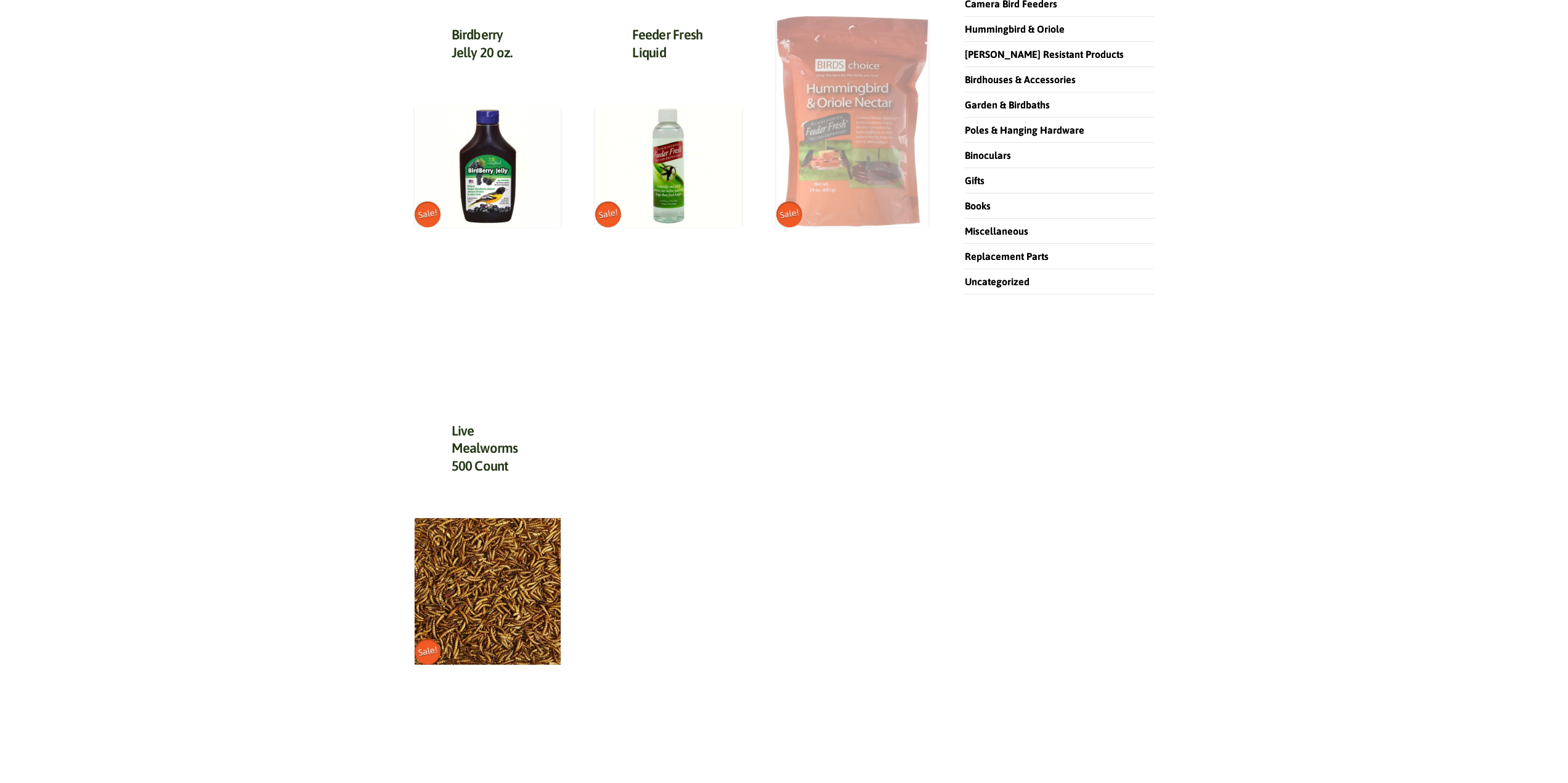
click at [876, 191] on img at bounding box center [852, 122] width 152 height 212
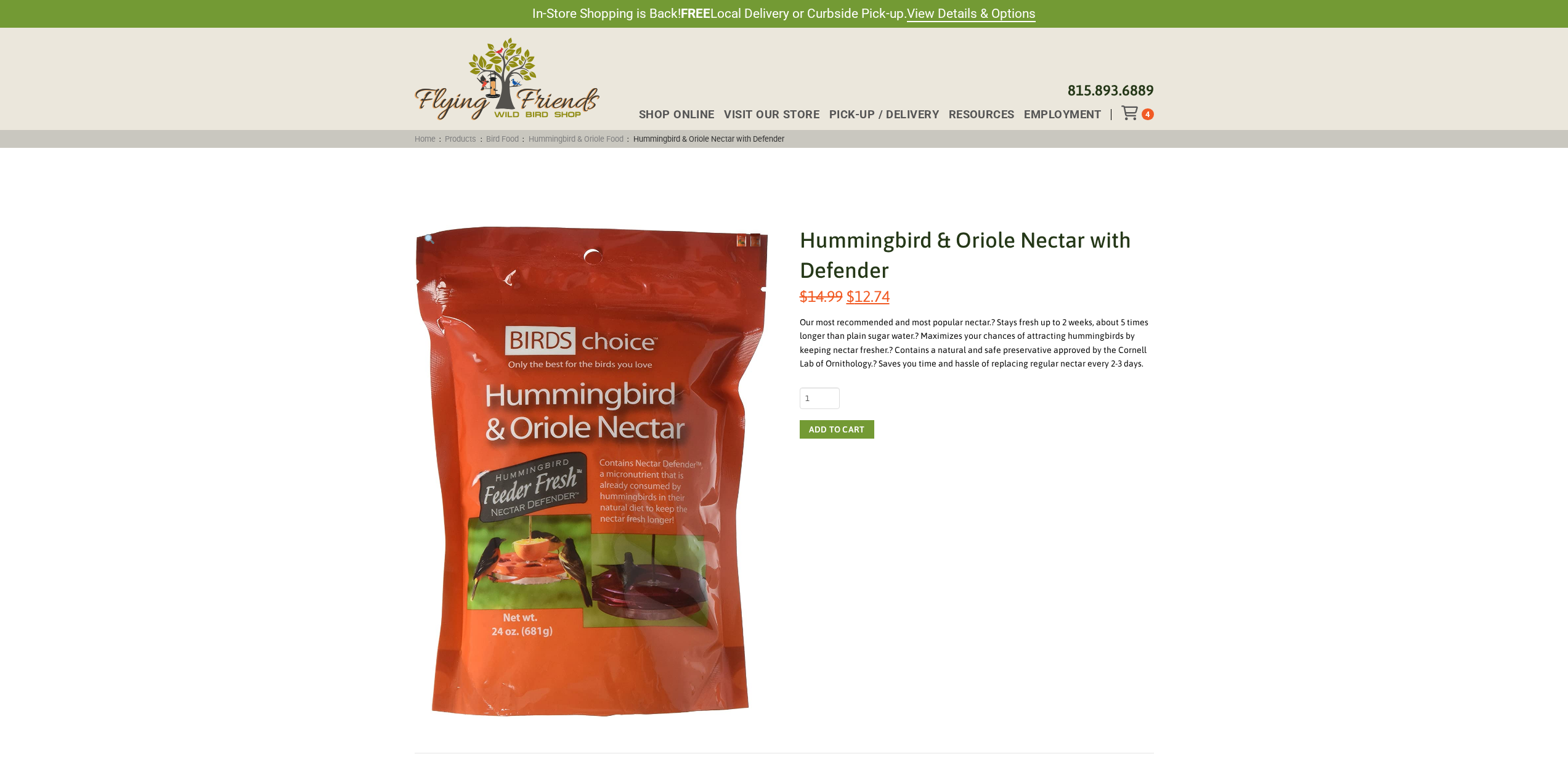
click at [1142, 118] on div "Toggle Off Canvas Content" at bounding box center [1132, 112] width 20 height 15
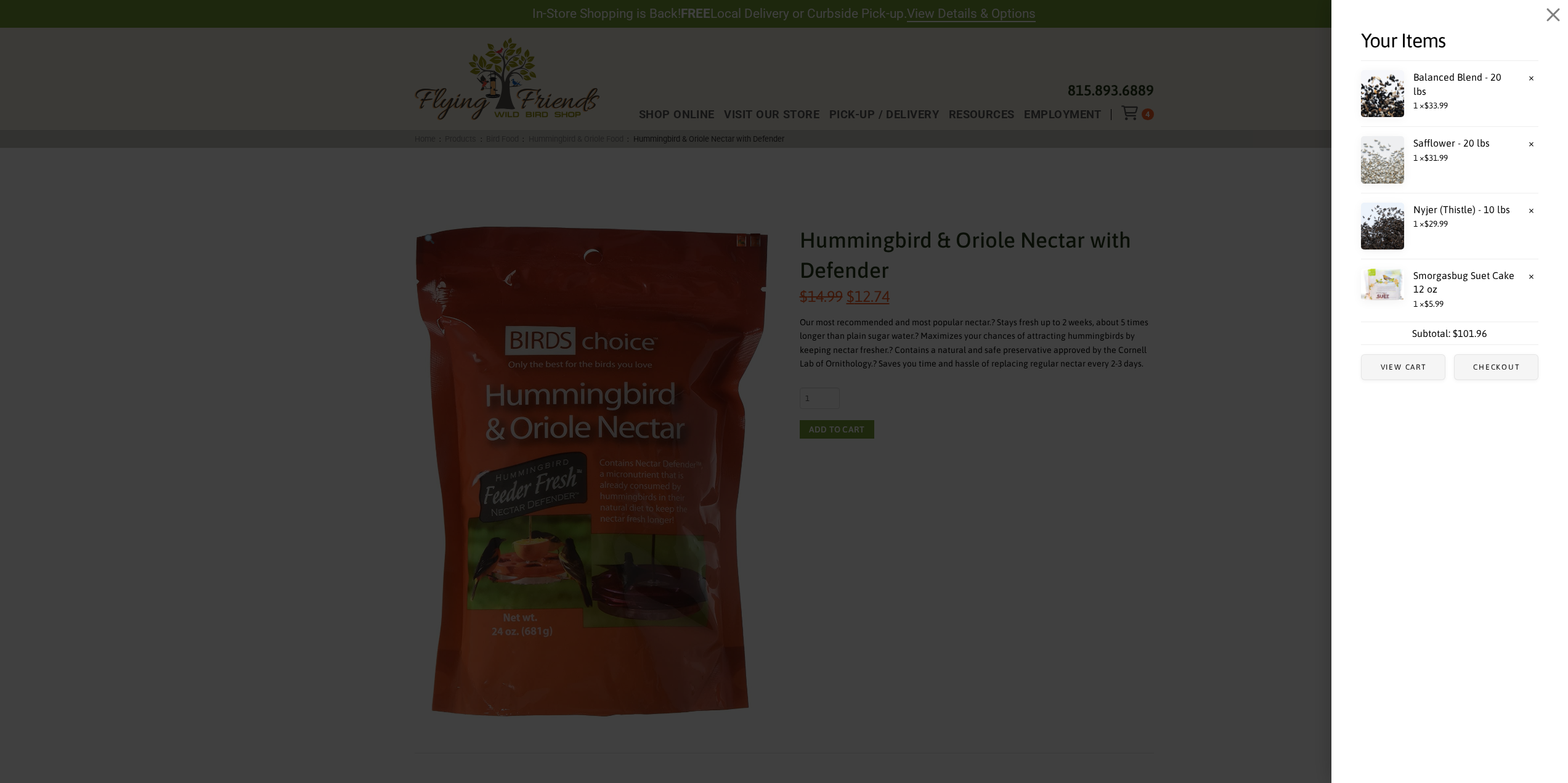
click at [1028, 486] on span "Off Canvas" at bounding box center [784, 391] width 1568 height 783
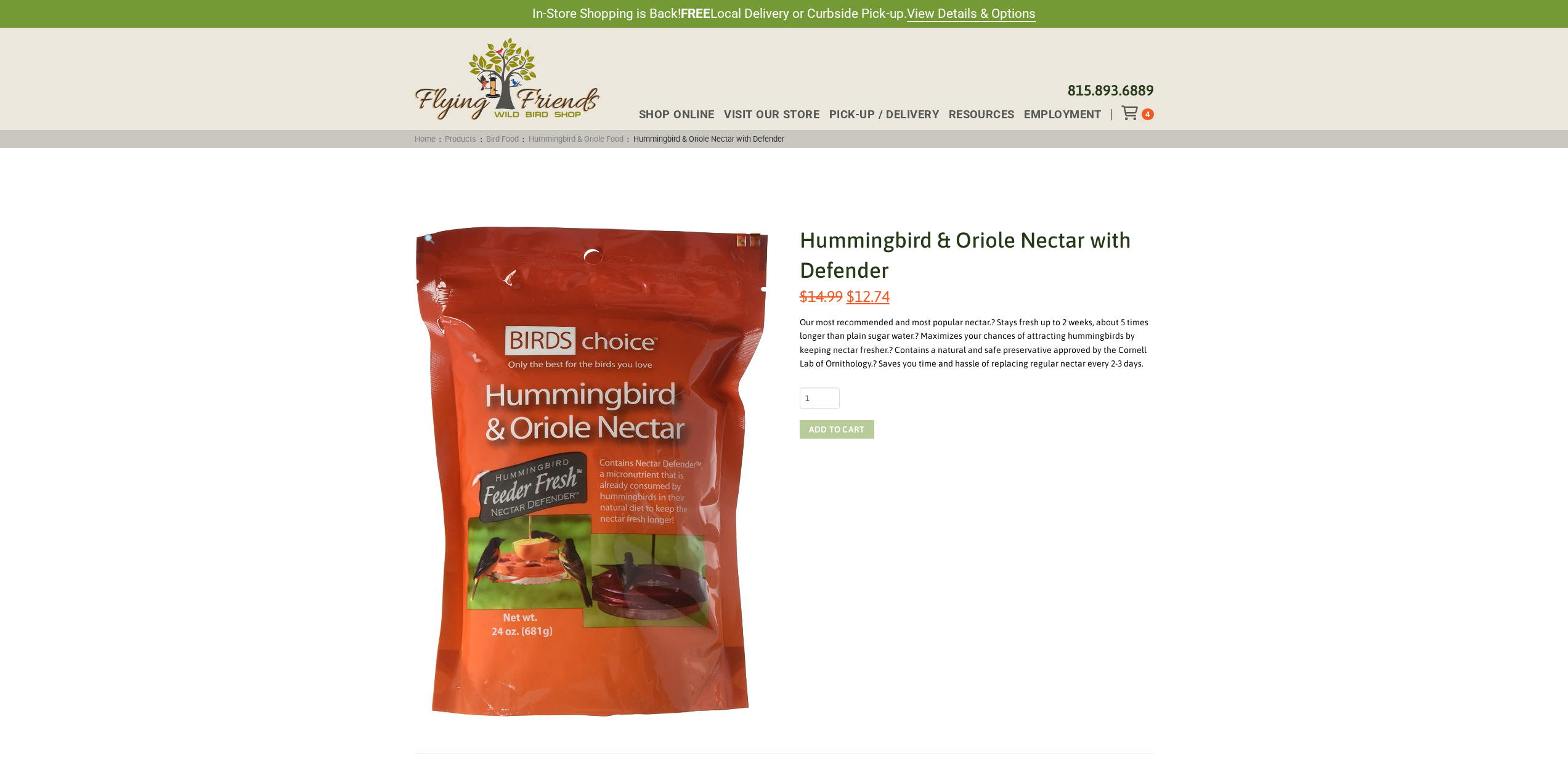
click at [819, 431] on button "Add to cart" at bounding box center [837, 429] width 75 height 19
click at [1129, 116] on icon "Toggle Off Canvas Content" at bounding box center [1129, 112] width 16 height 15
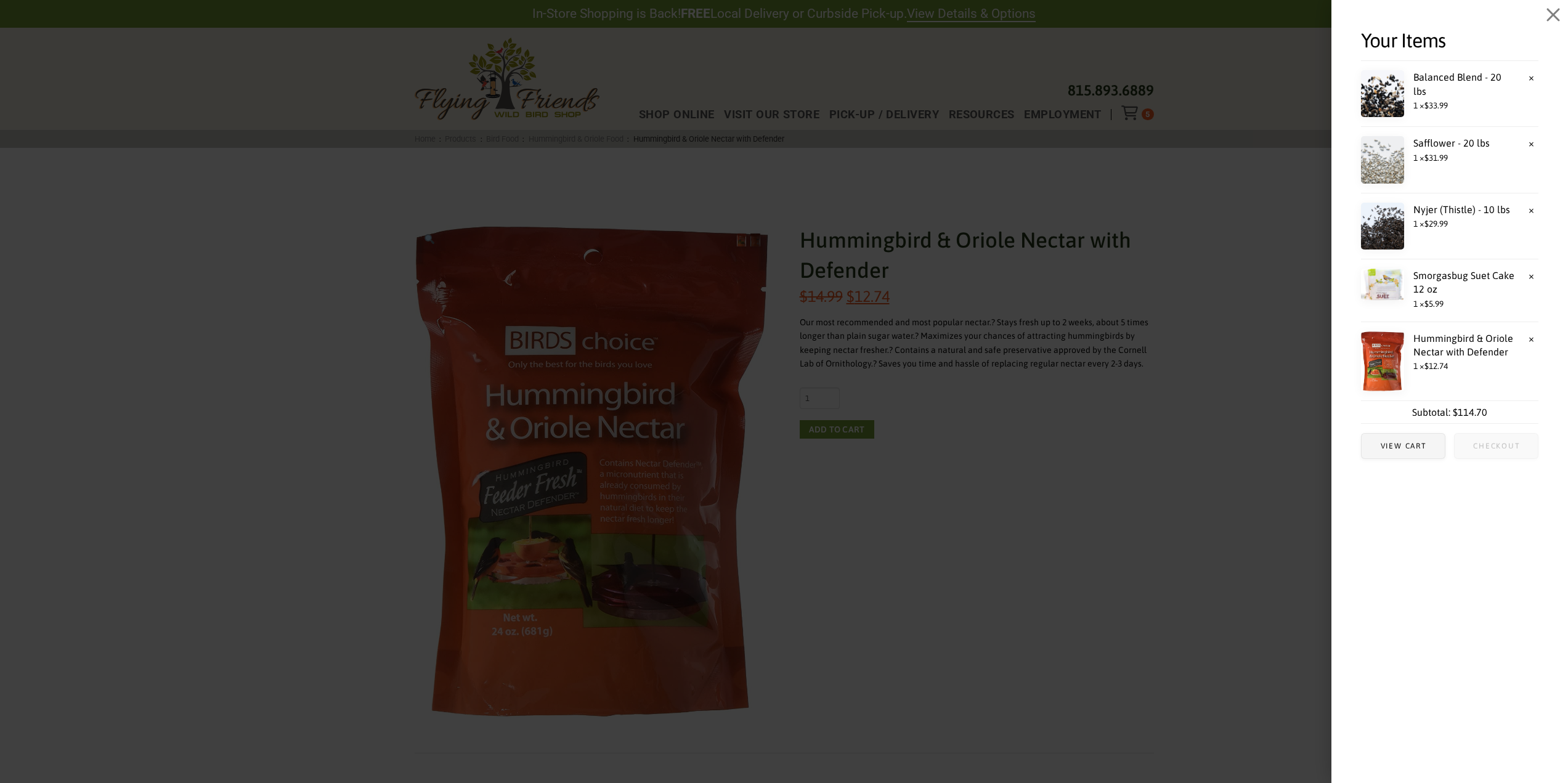
click at [1483, 444] on span "Checkout" at bounding box center [1496, 446] width 47 height 7
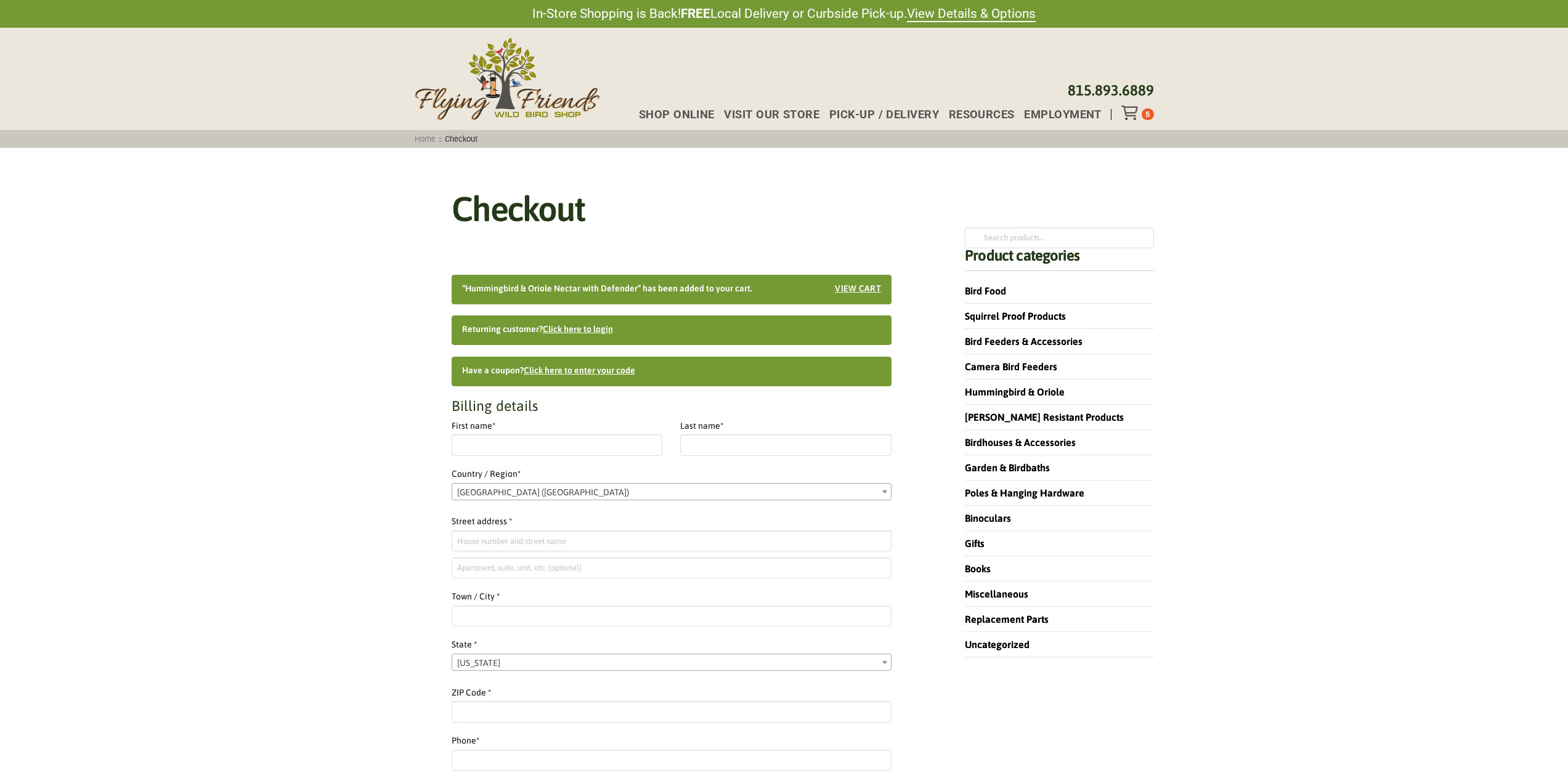
select select "IL"
click at [541, 446] on input "First name *" at bounding box center [556, 444] width 211 height 21
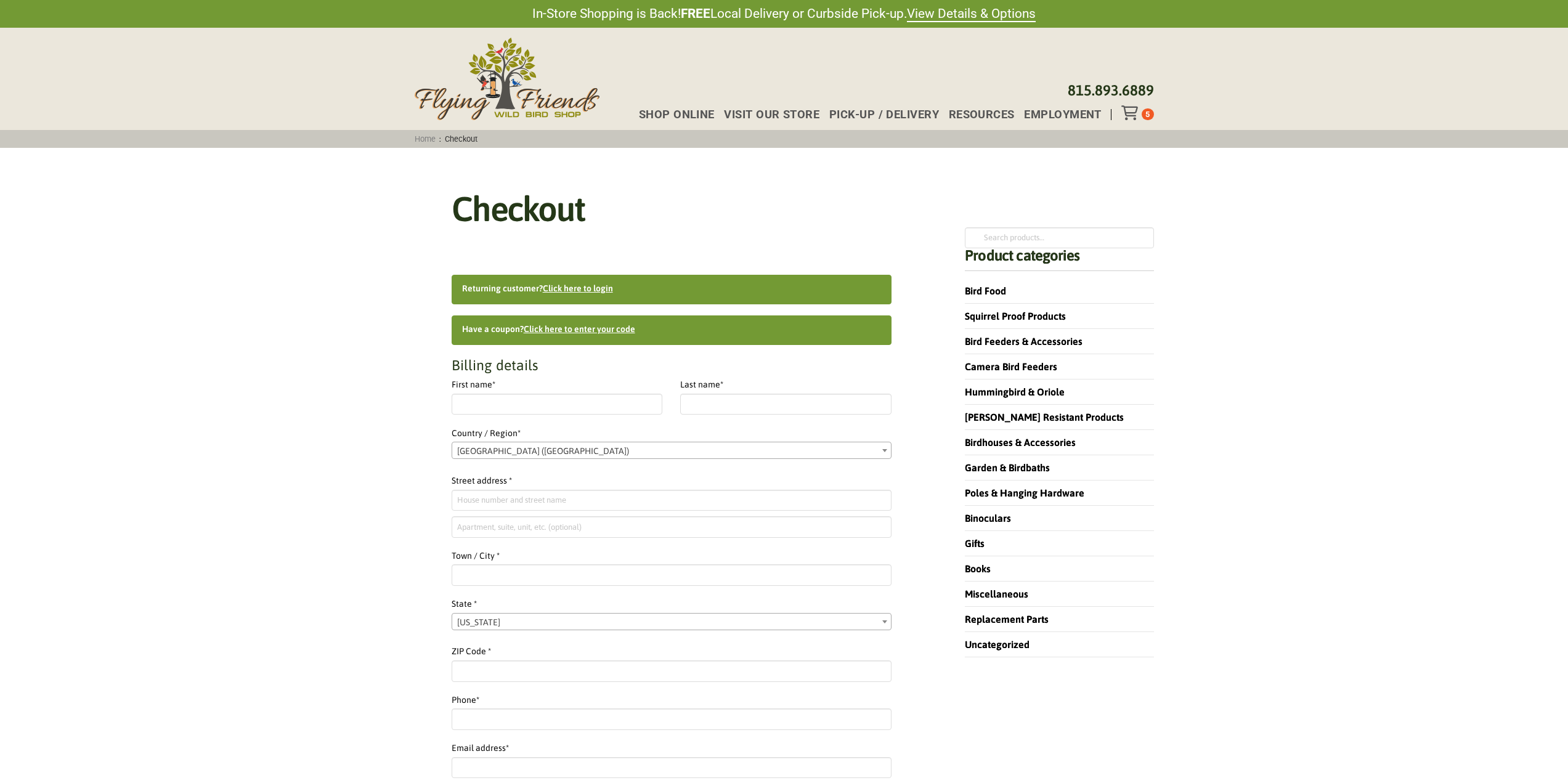
select select "IL"
click at [578, 402] on input "First name *" at bounding box center [556, 404] width 211 height 21
type input "[PERSON_NAME]"
type input "204 Darien Lane"
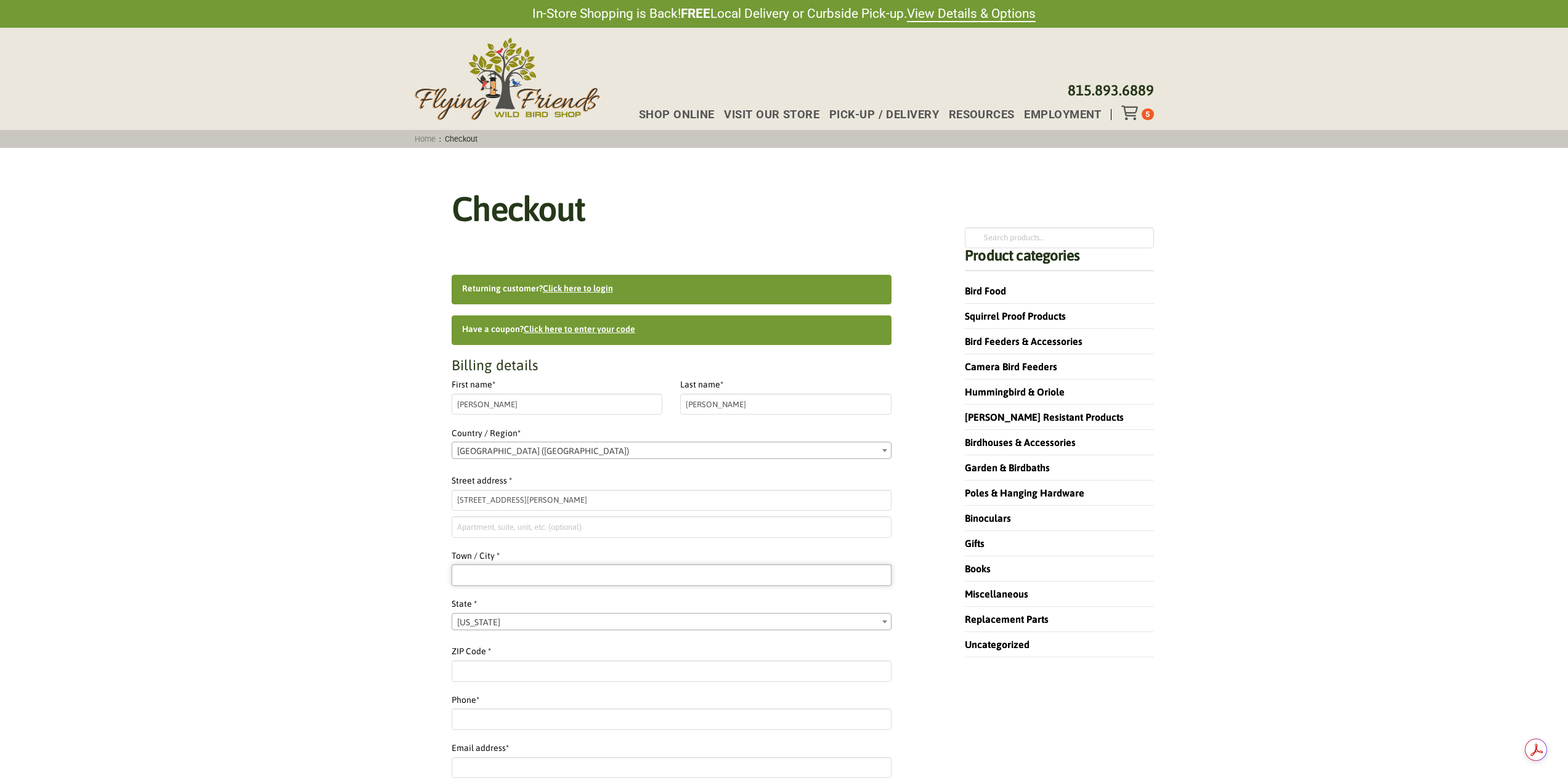
type input "Sleepy Hollow"
type input "60118-1860"
type input "18157016097"
type input "chadebarth@gmail.com"
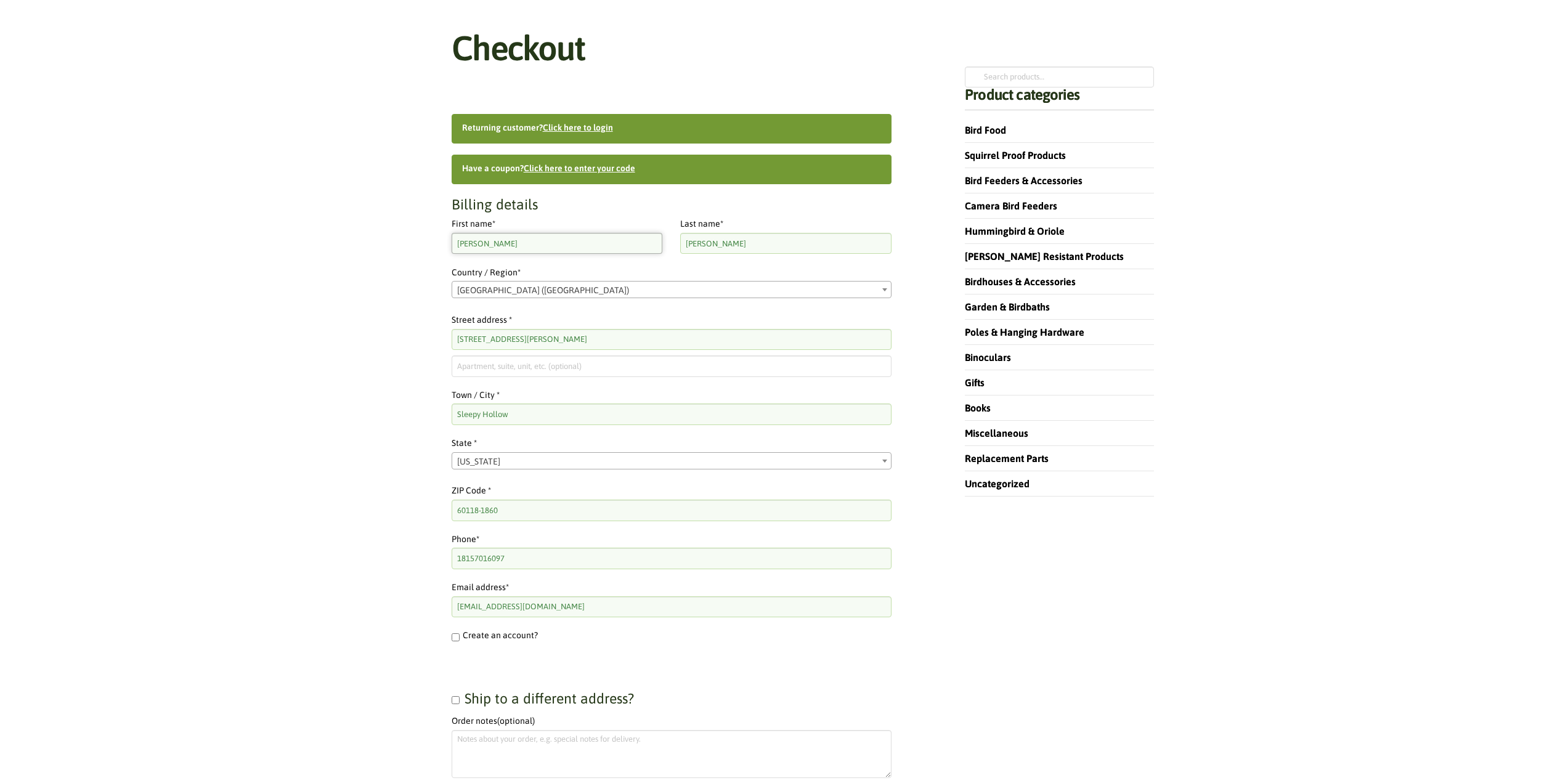
scroll to position [123, 0]
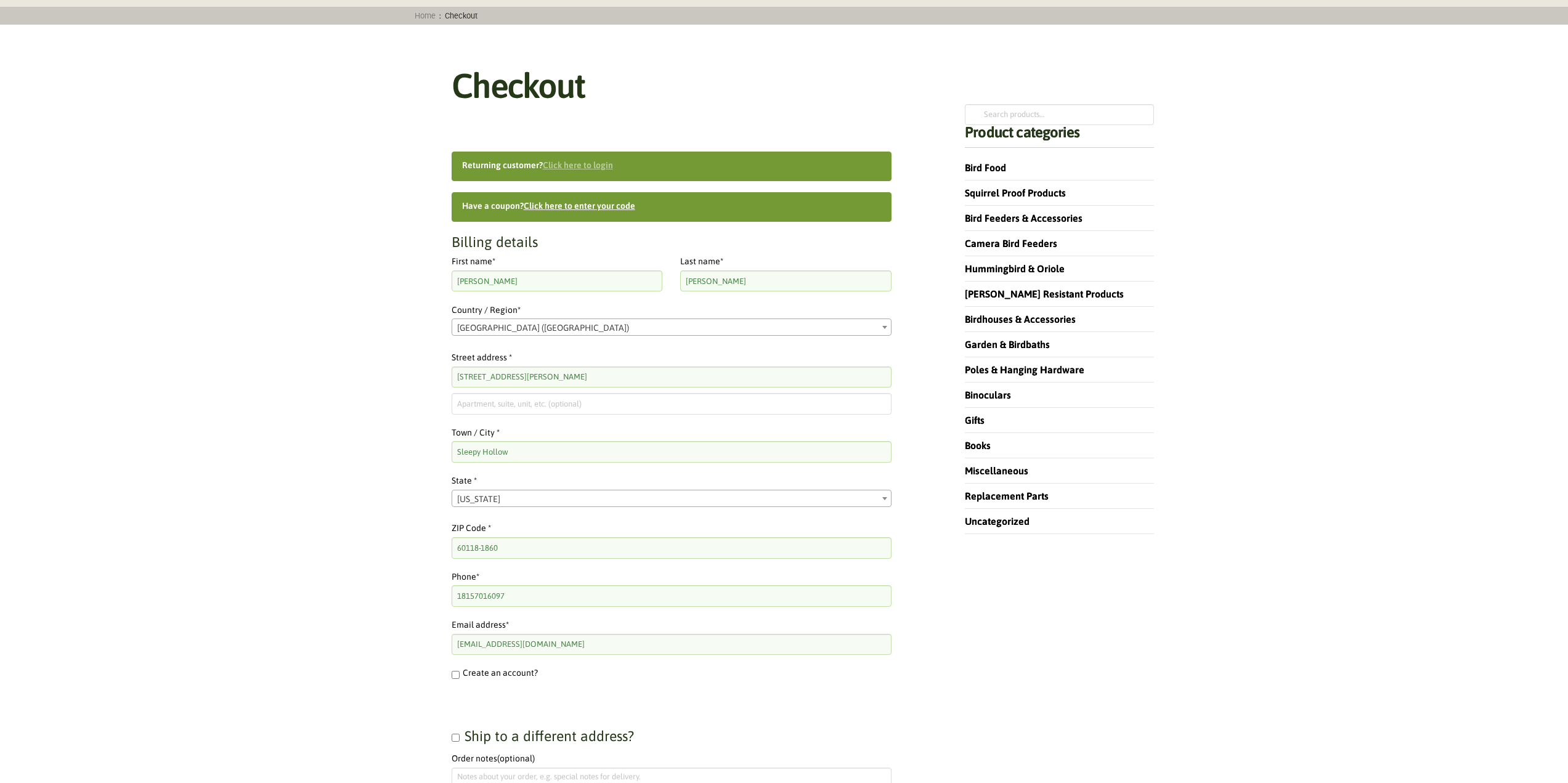
click at [584, 165] on link "Click here to login" at bounding box center [577, 165] width 70 height 10
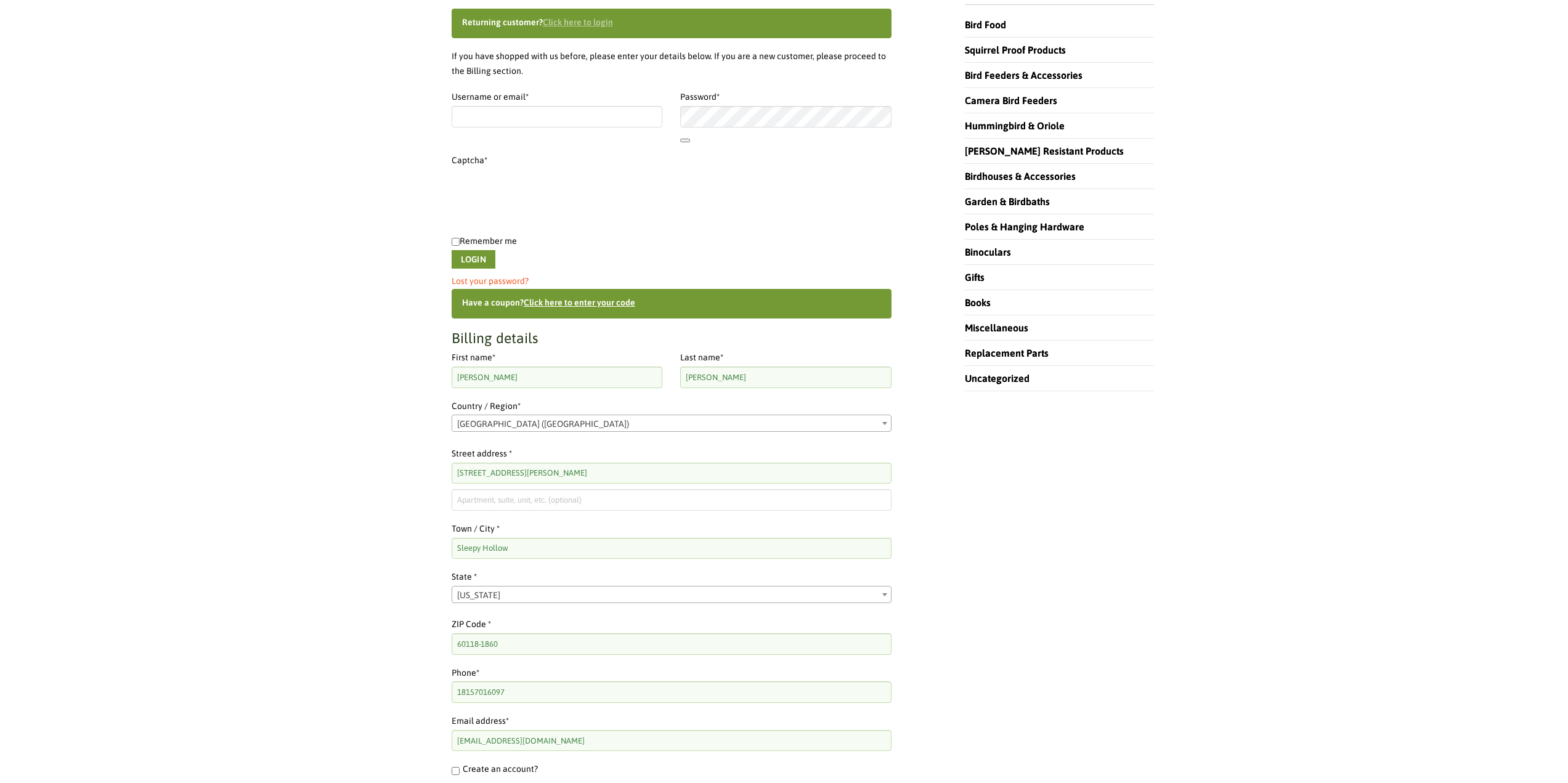
scroll to position [284, 0]
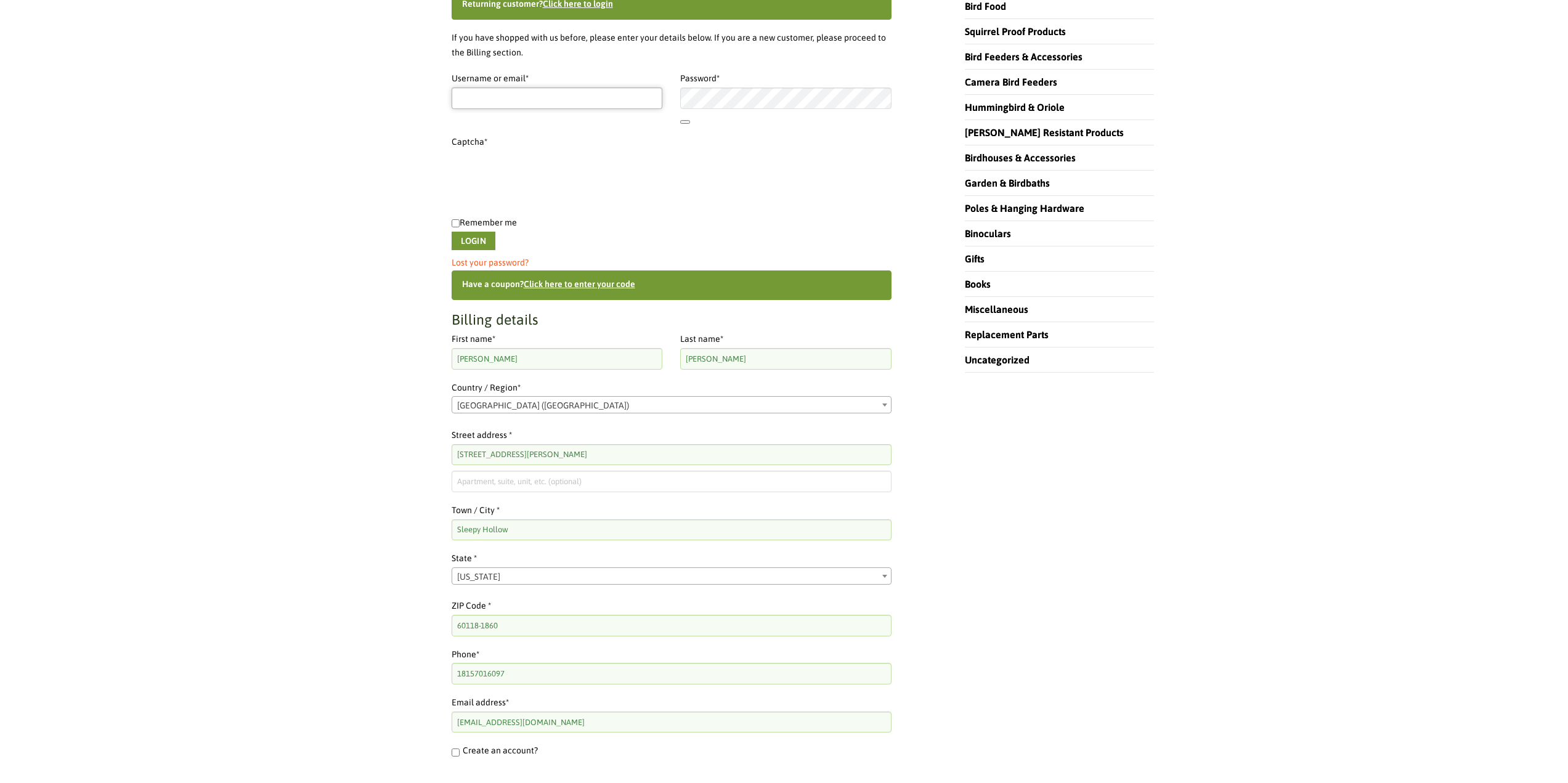
click at [530, 93] on input "Username or email * Required" at bounding box center [556, 97] width 211 height 21
click at [451, 87] on div at bounding box center [451, 87] width 0 height 0
click at [570, 101] on input "Username or email * Required" at bounding box center [556, 97] width 211 height 21
click at [481, 98] on input "Username or email * Required" at bounding box center [556, 97] width 211 height 21
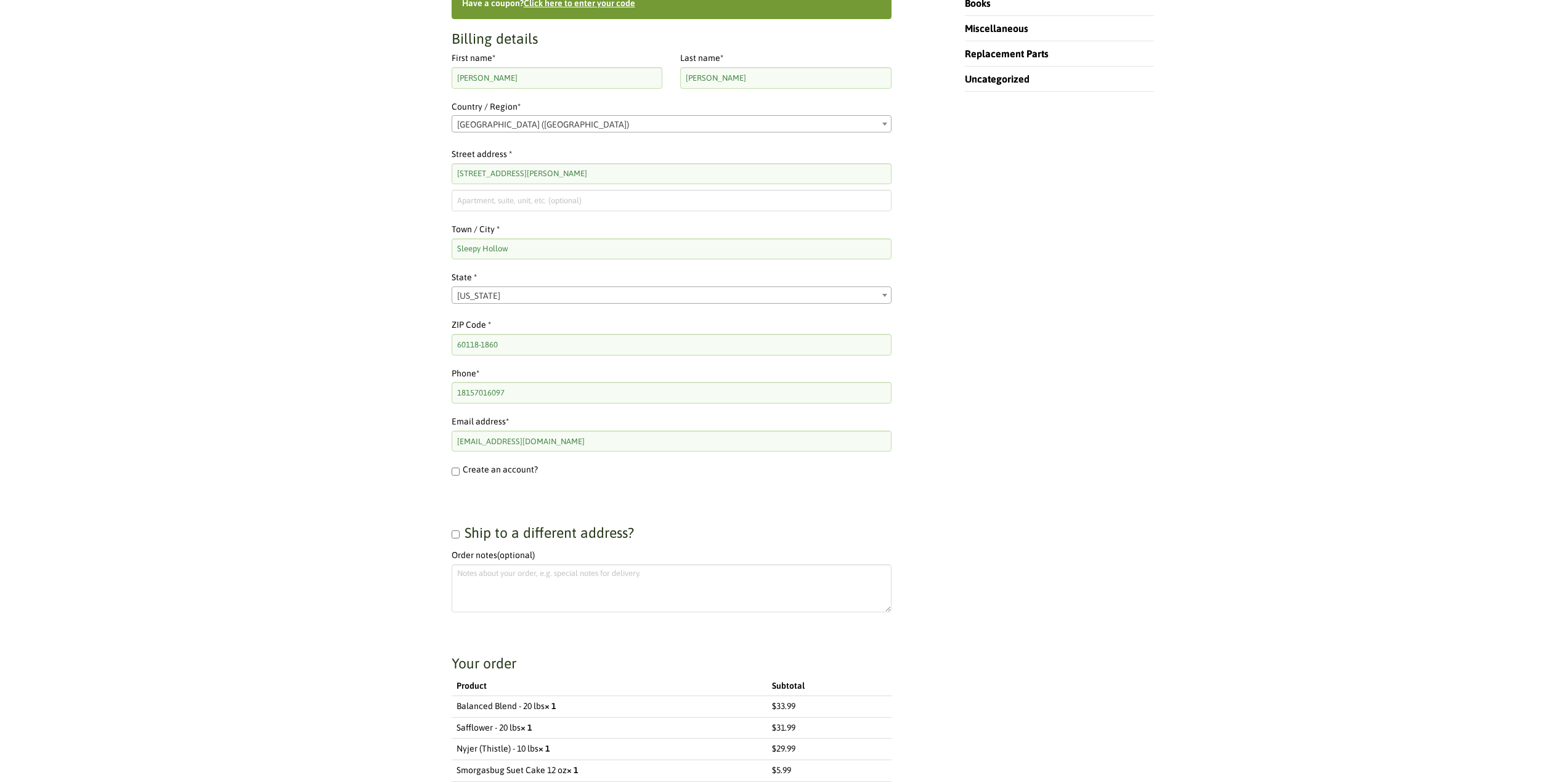
scroll to position [592, 0]
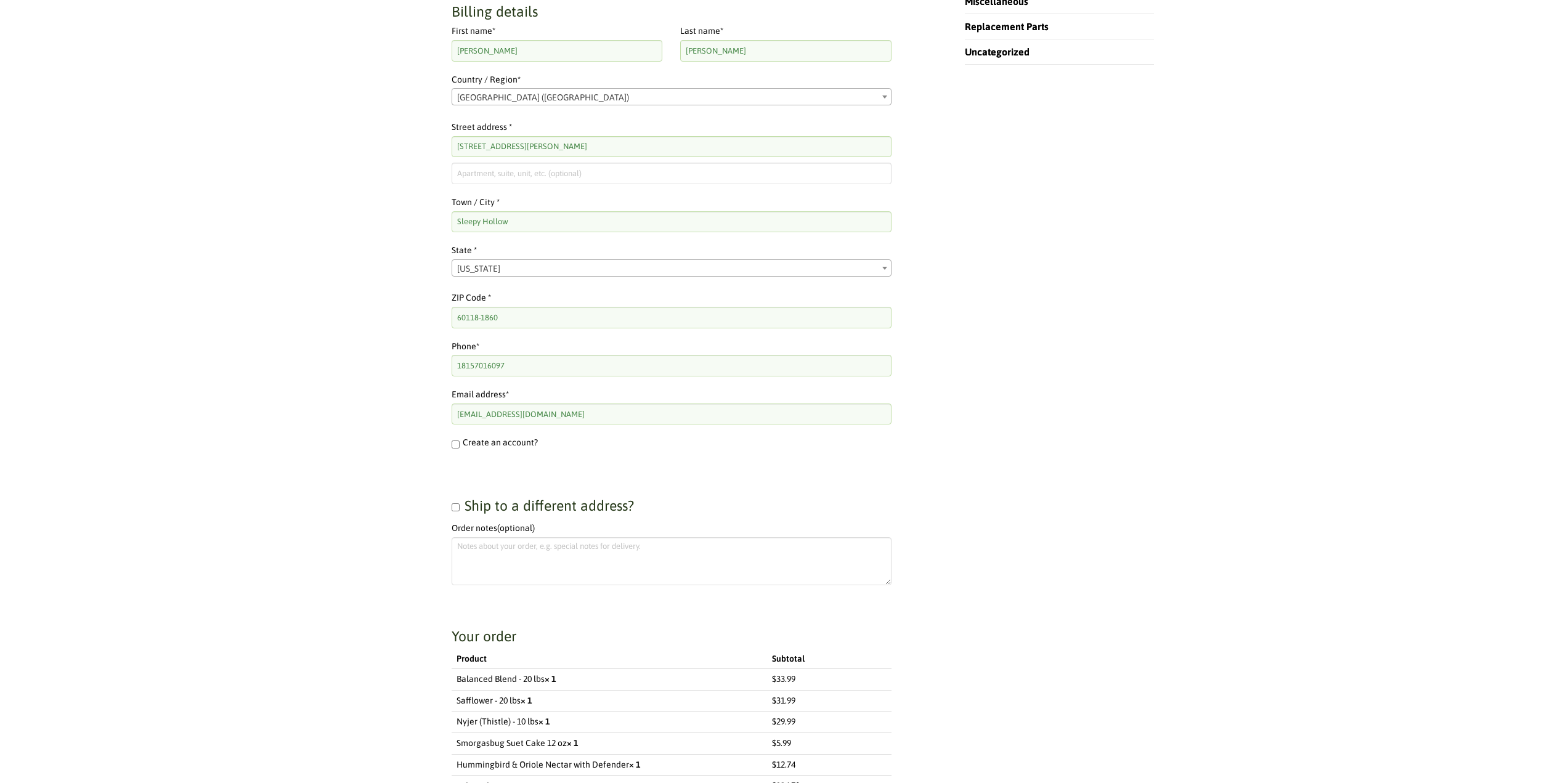
click at [455, 446] on input "Create an account?" at bounding box center [455, 444] width 8 height 8
checkbox input "true"
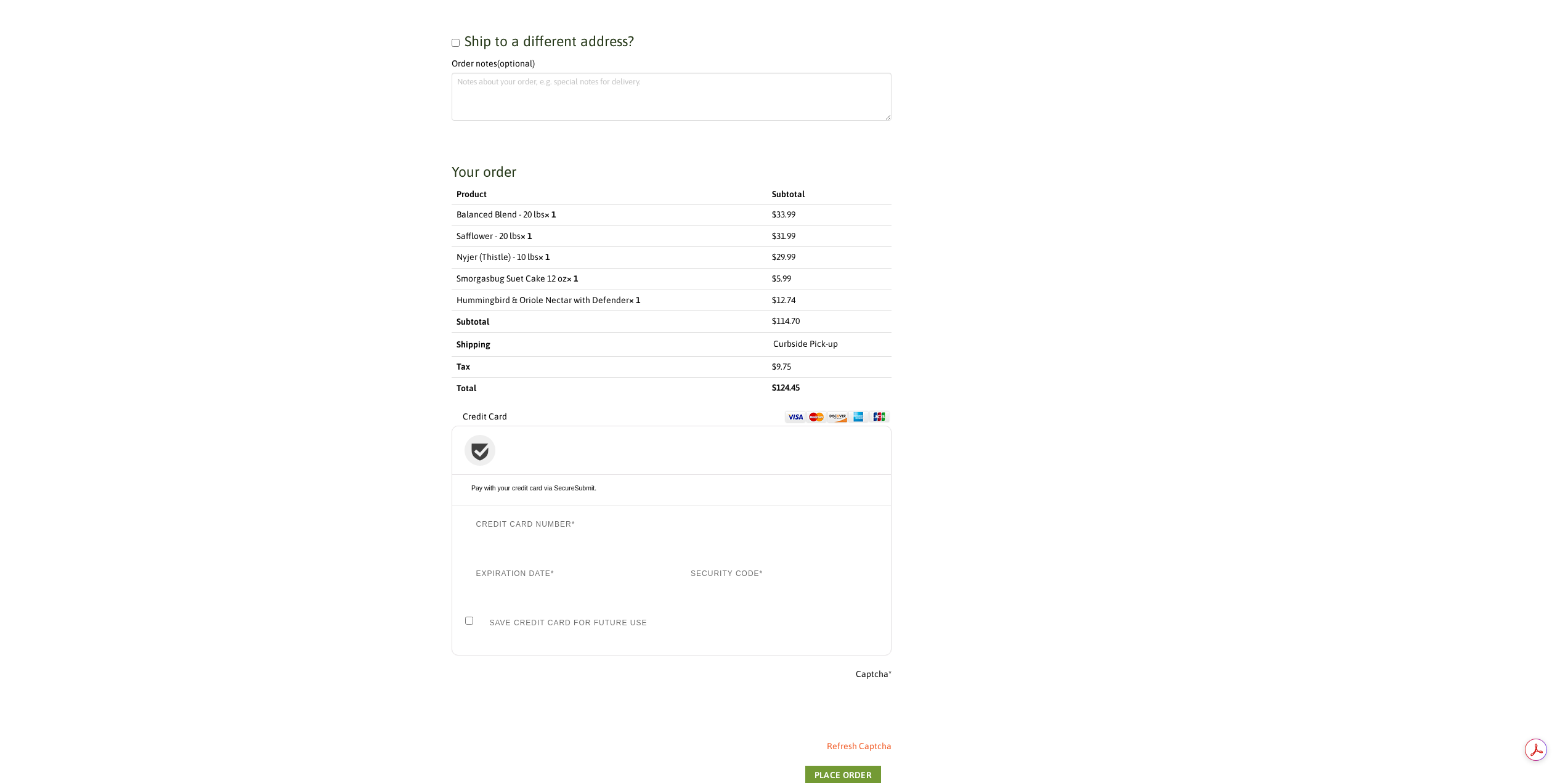
scroll to position [1085, 0]
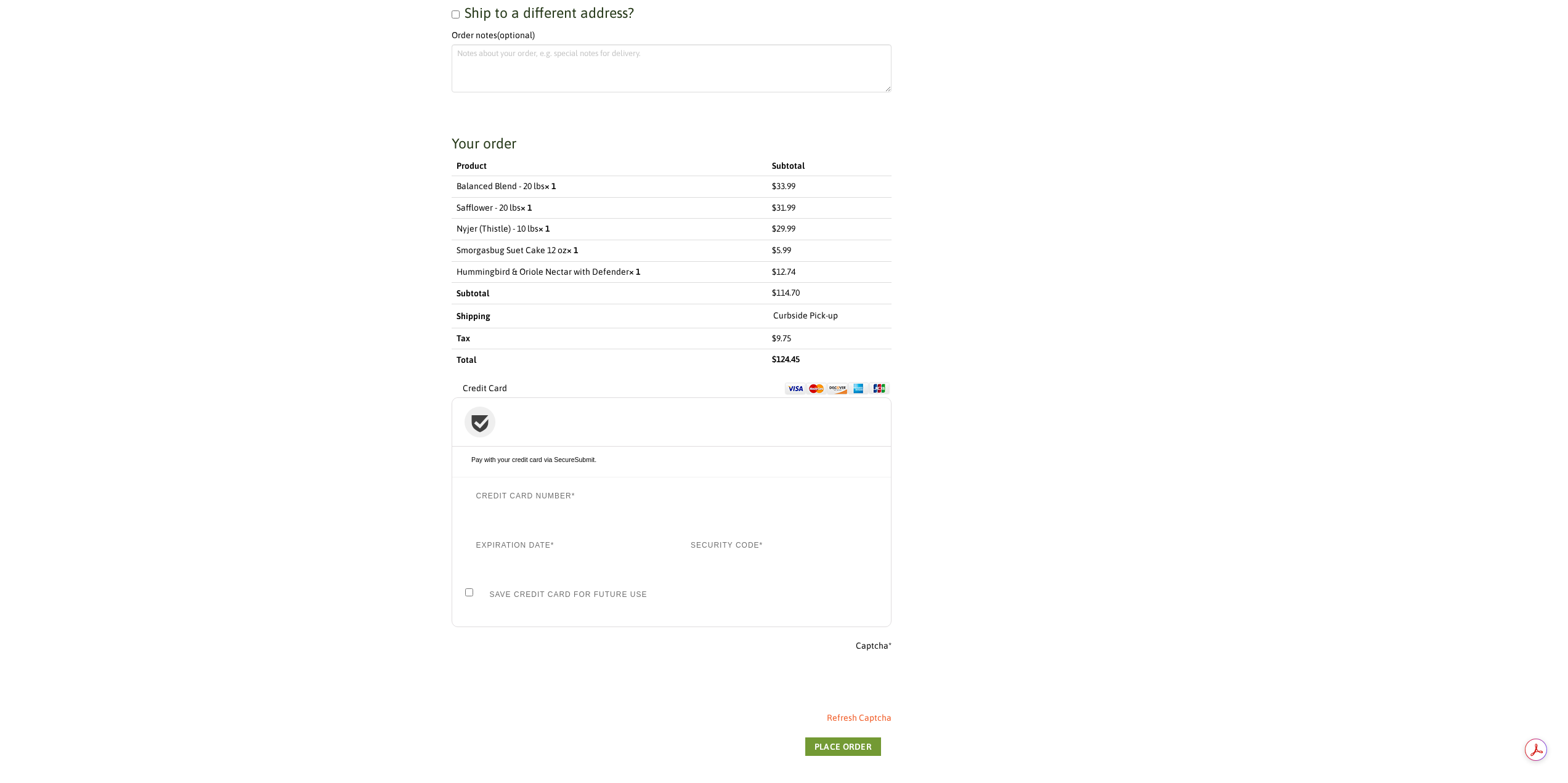
click at [835, 743] on button "Place order" at bounding box center [842, 746] width 76 height 19
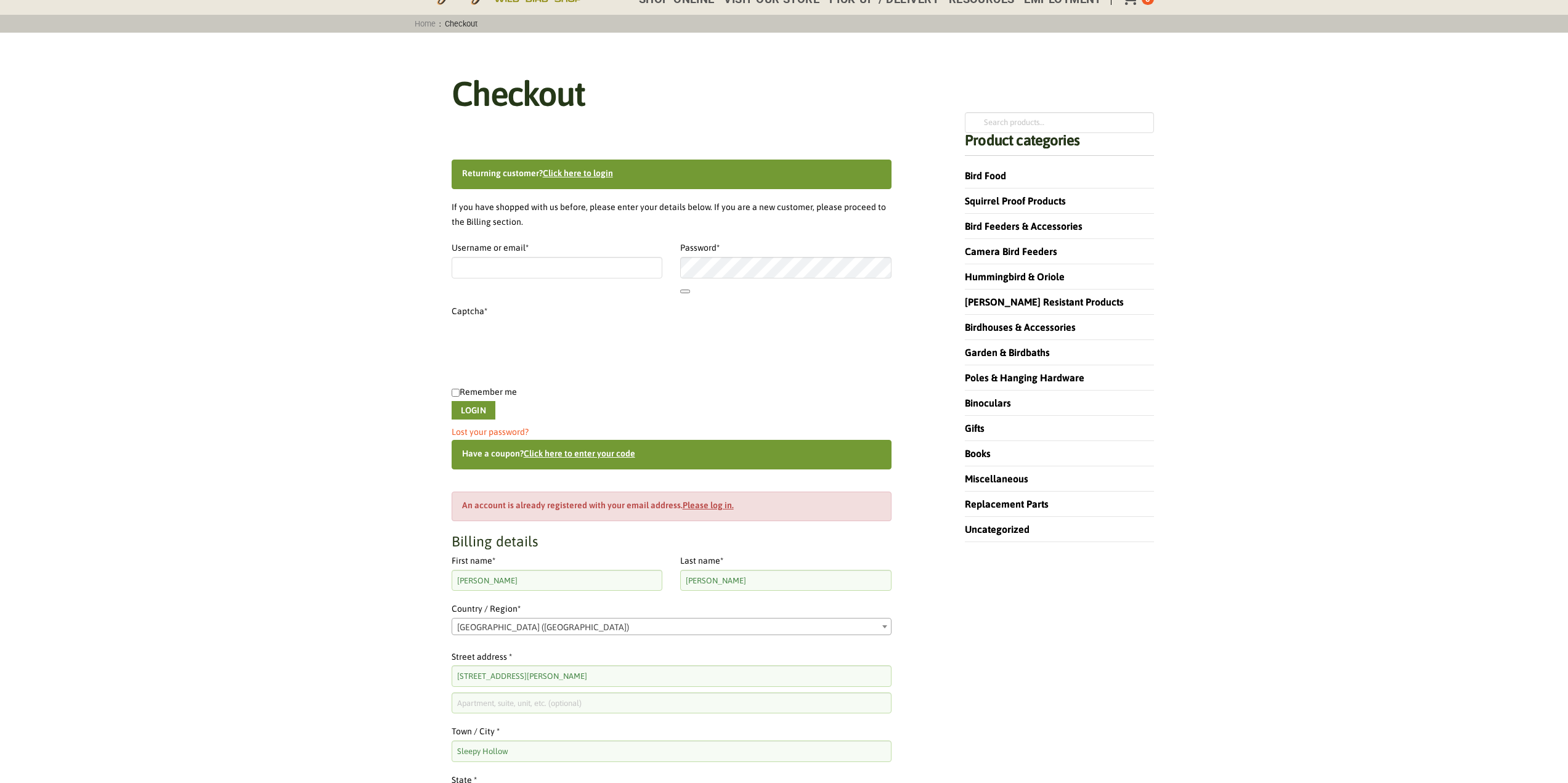
scroll to position [114, 0]
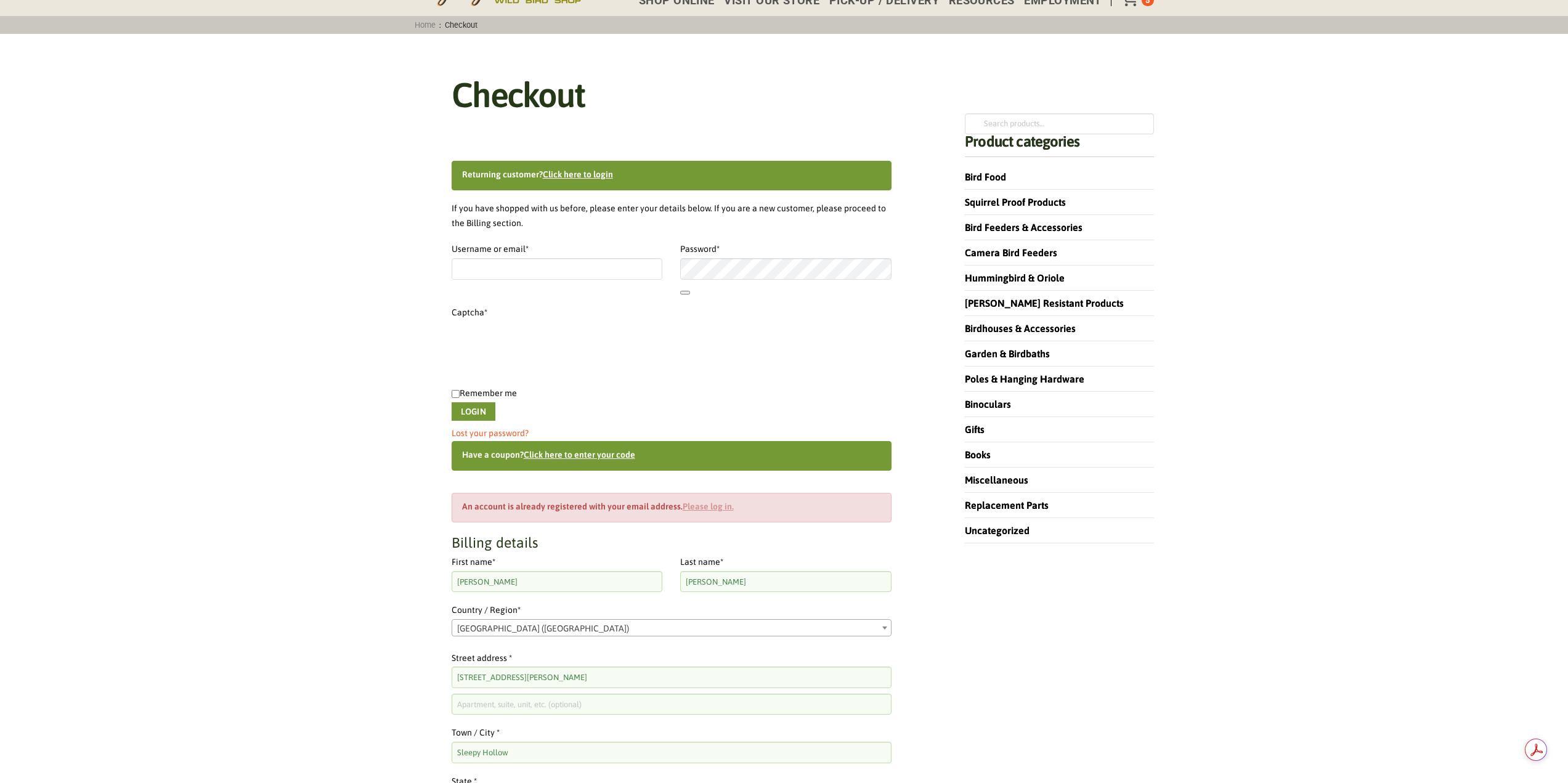
click at [713, 507] on link "Please log in." at bounding box center [708, 506] width 51 height 10
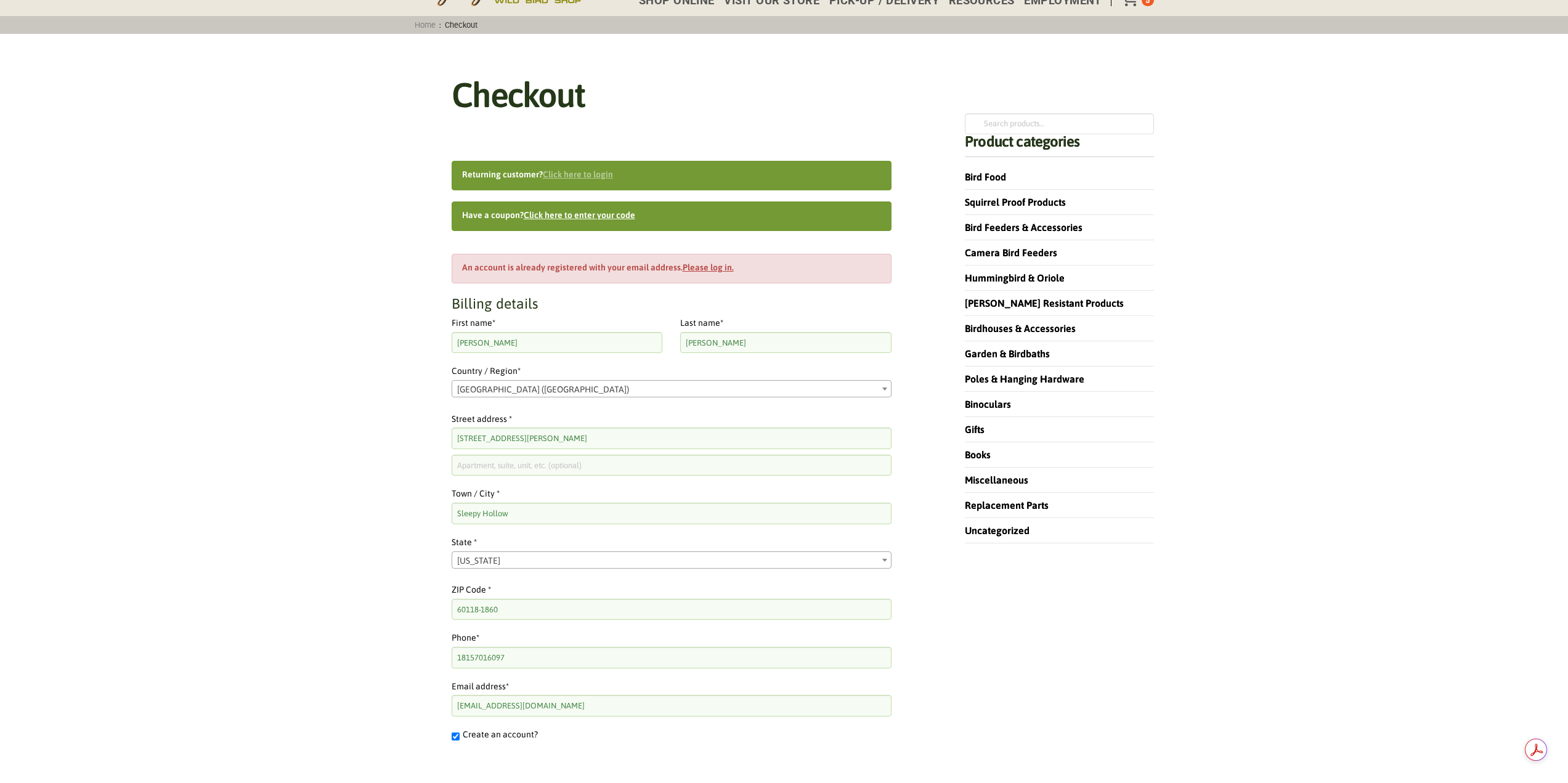
click at [569, 169] on link "Click here to login" at bounding box center [577, 174] width 70 height 10
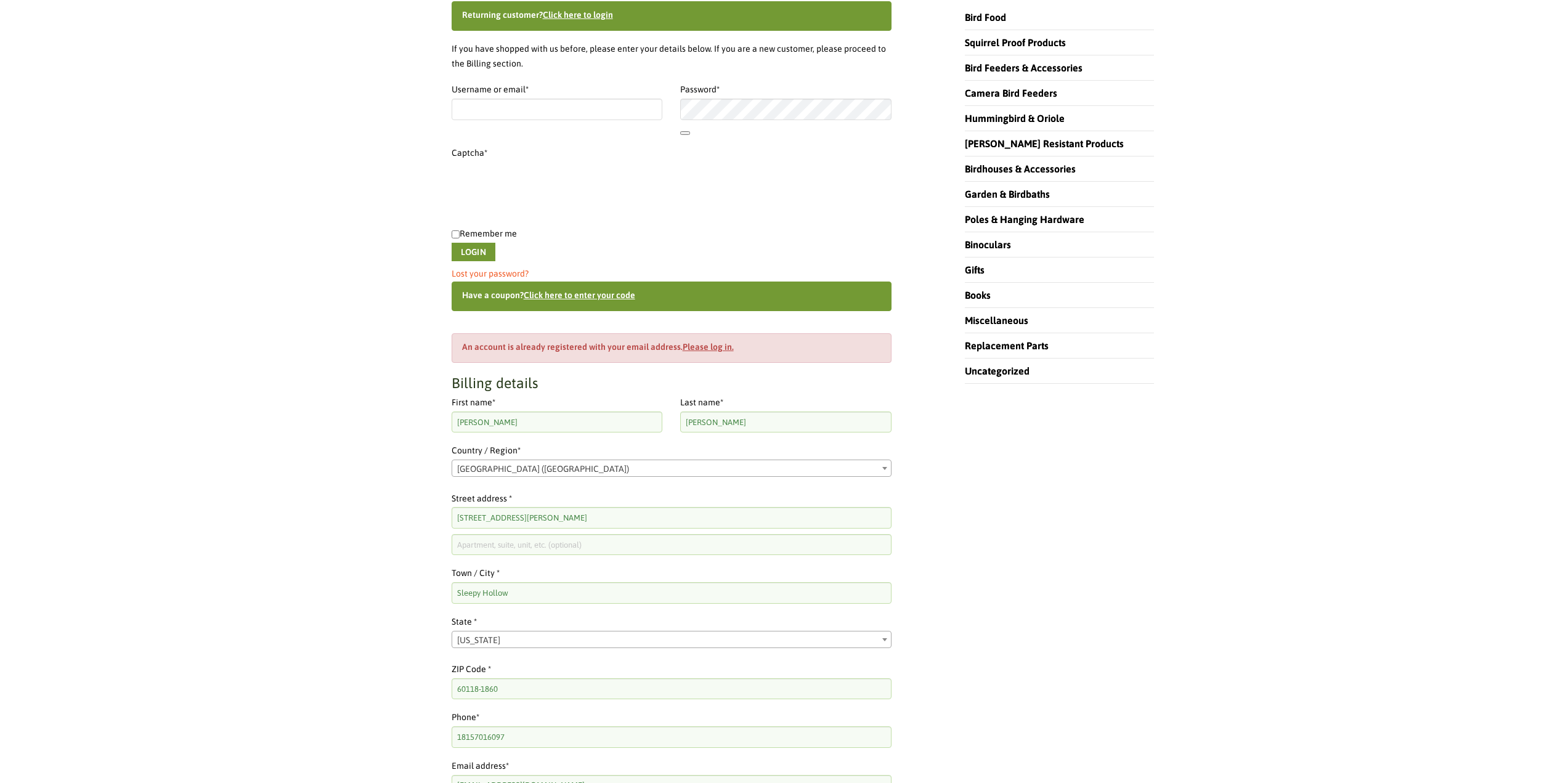
scroll to position [284, 0]
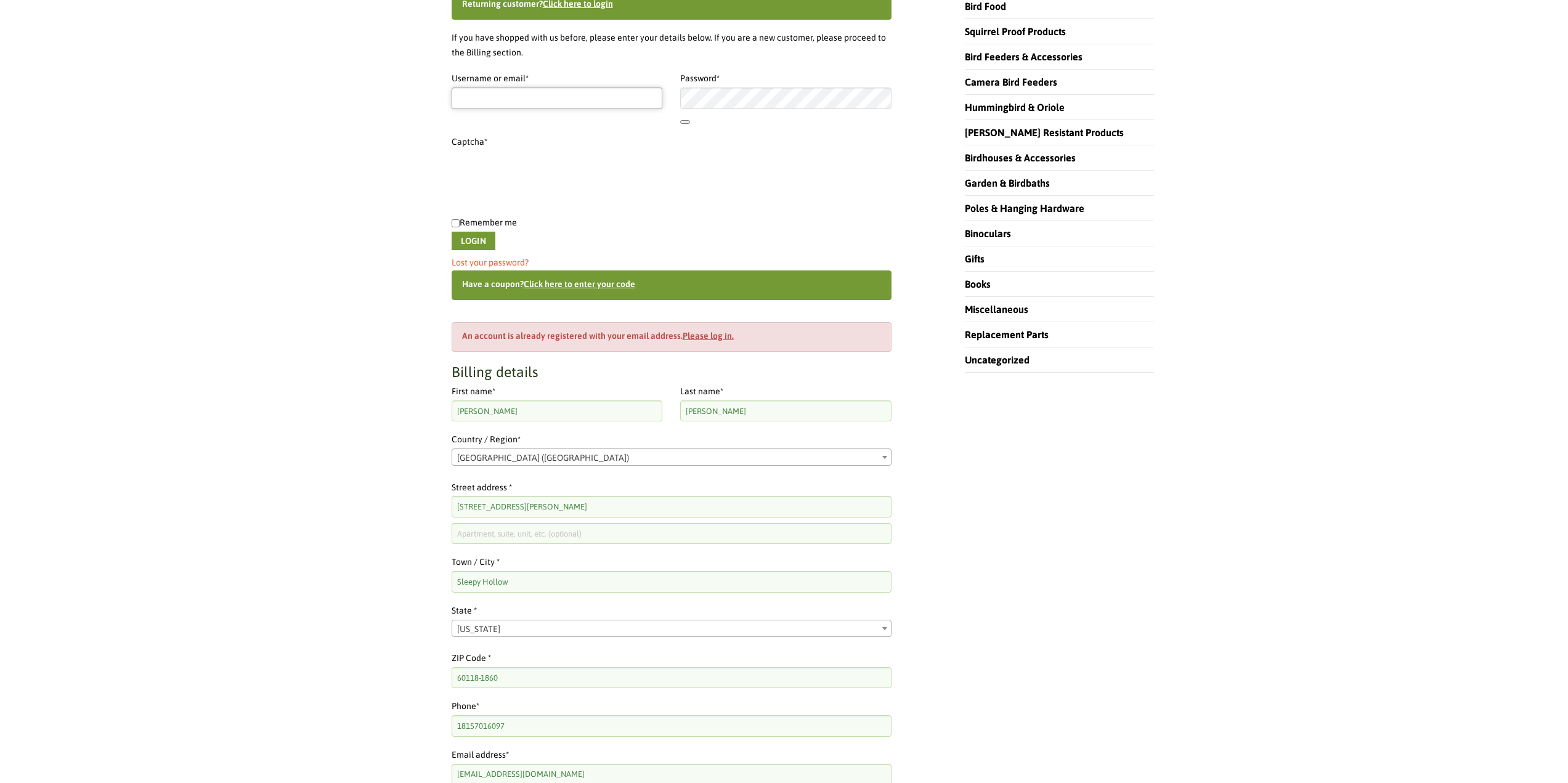
click at [498, 101] on input "Username or email * Required" at bounding box center [556, 97] width 211 height 21
type input "[EMAIL_ADDRESS][DOMAIN_NAME]"
click at [680, 87] on div at bounding box center [680, 87] width 0 height 0
click at [458, 225] on input "Remember me" at bounding box center [455, 223] width 8 height 8
checkbox input "true"
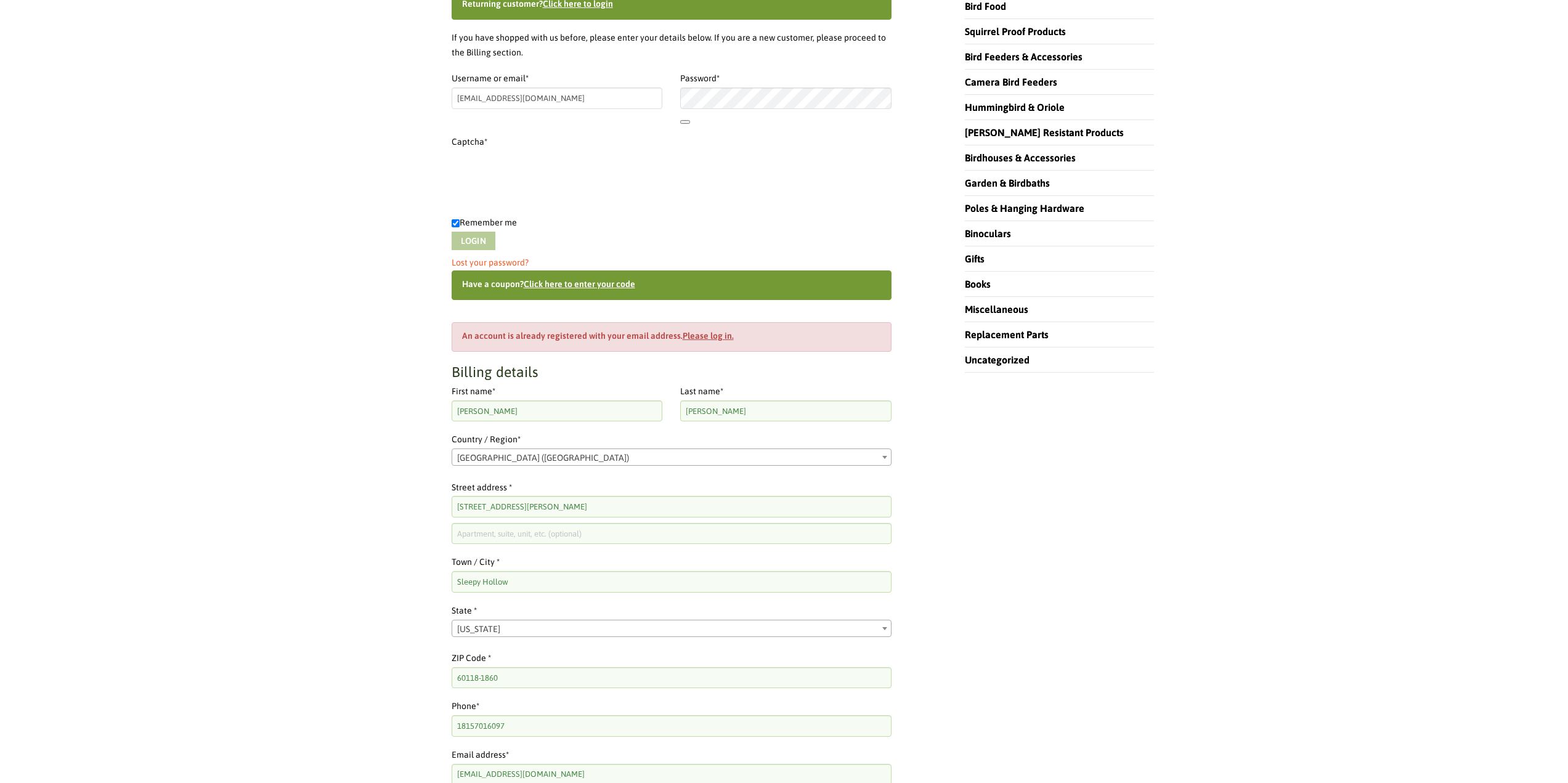
click at [469, 238] on button "Login" at bounding box center [473, 241] width 44 height 19
click at [451, 231] on button "Login" at bounding box center [473, 241] width 44 height 19
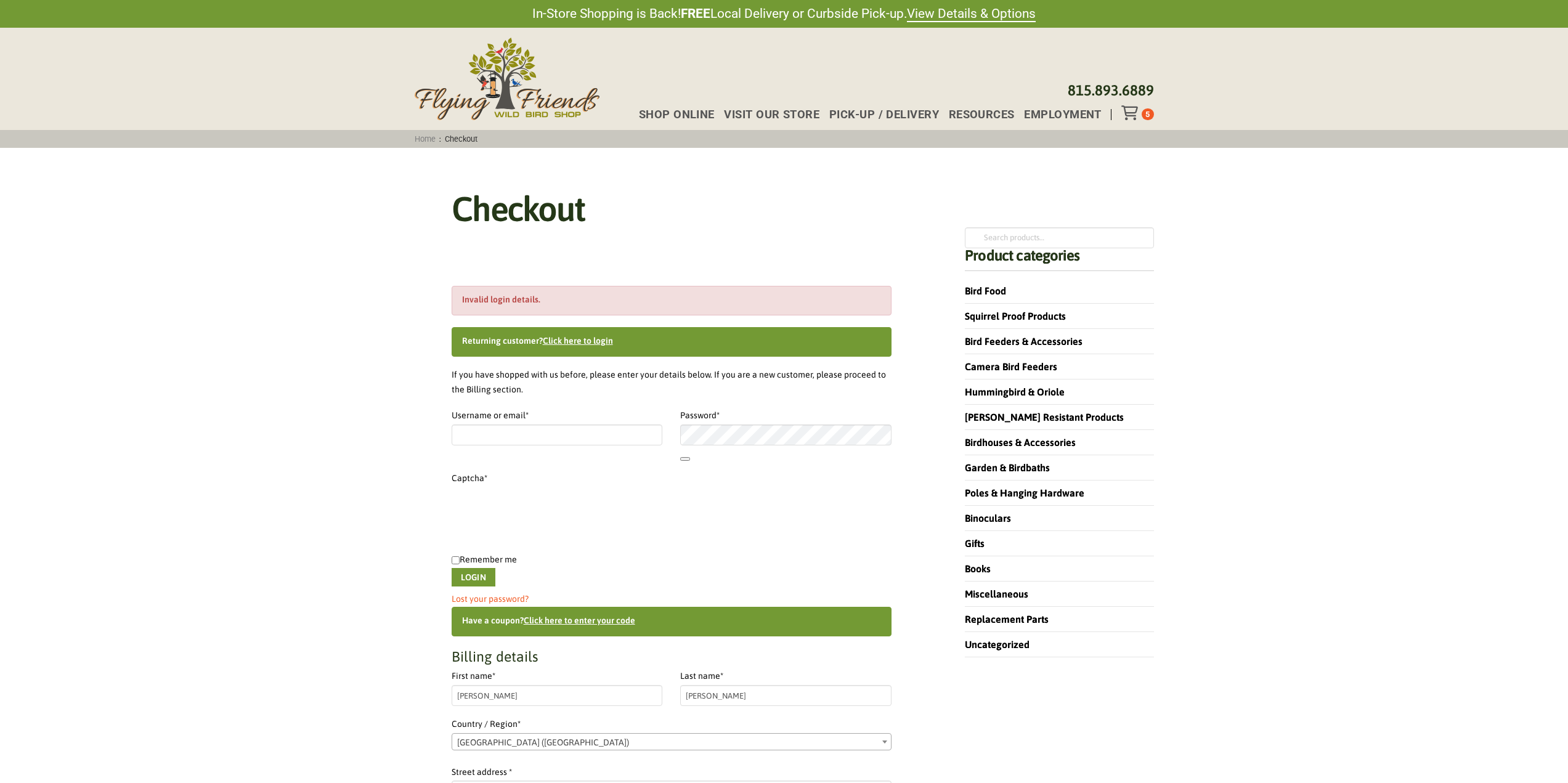
select select "IL"
click at [513, 601] on link "Lost your password?" at bounding box center [489, 598] width 77 height 10
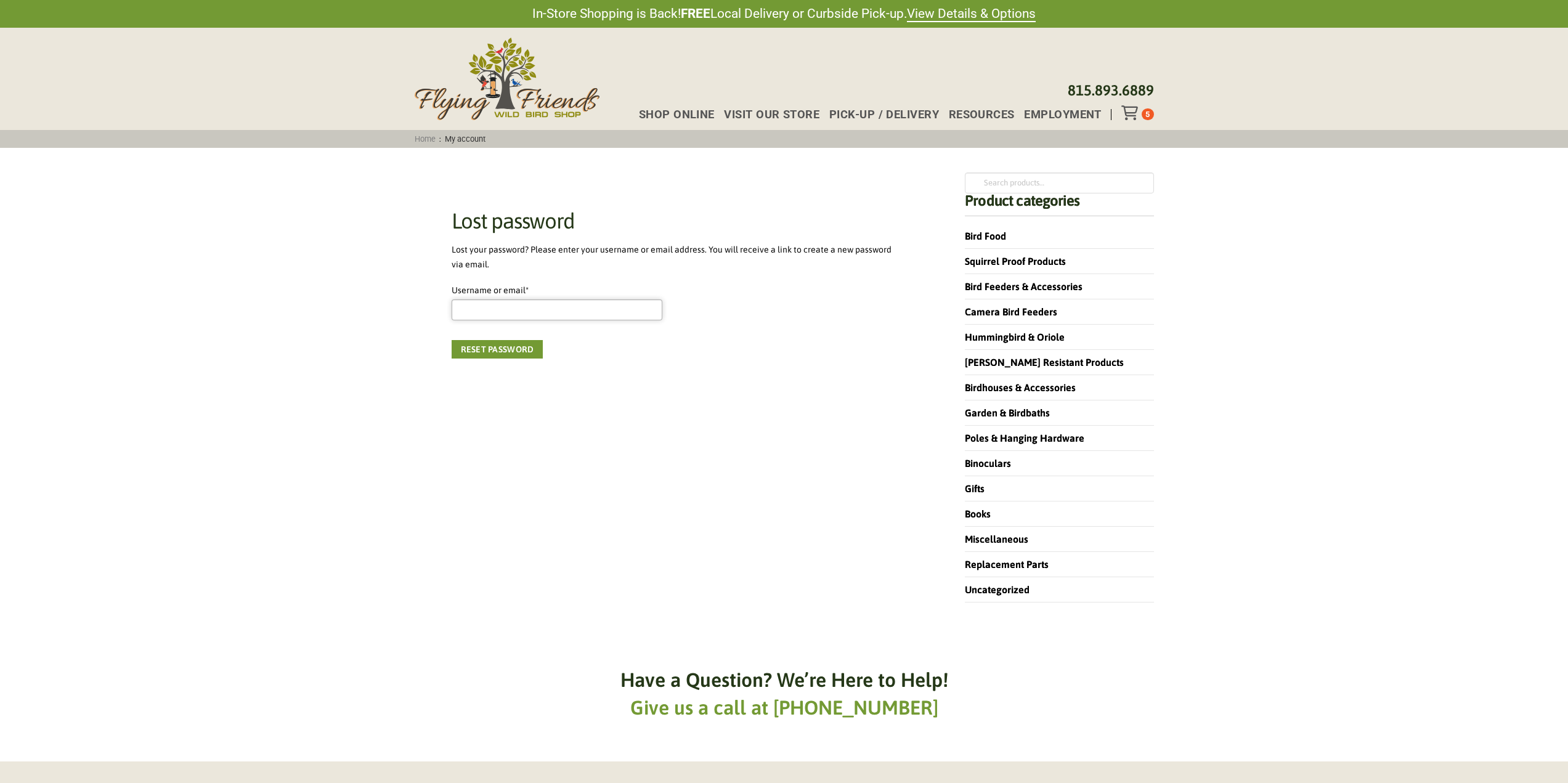
click at [542, 315] on input "Username or email * Required" at bounding box center [556, 309] width 211 height 21
type input "[EMAIL_ADDRESS][DOMAIN_NAME]"
click at [520, 345] on button "Reset password" at bounding box center [497, 349] width 92 height 19
click at [482, 362] on button "Save" at bounding box center [471, 364] width 40 height 19
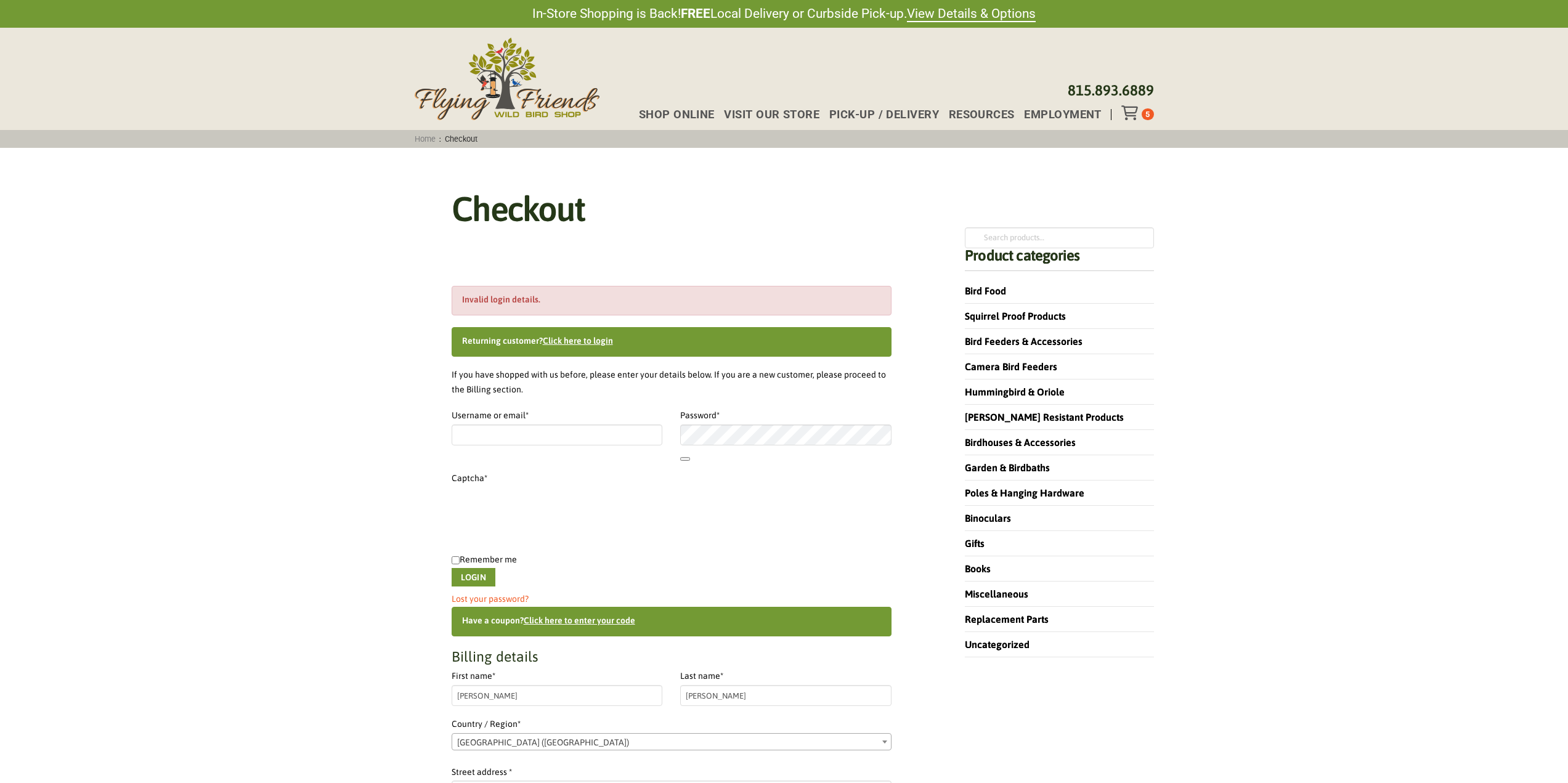
select select "IL"
type input "[EMAIL_ADDRESS][DOMAIN_NAME]"
click at [457, 560] on input "Remember me" at bounding box center [455, 560] width 8 height 8
checkbox input "true"
click at [461, 572] on button "Login" at bounding box center [473, 577] width 44 height 19
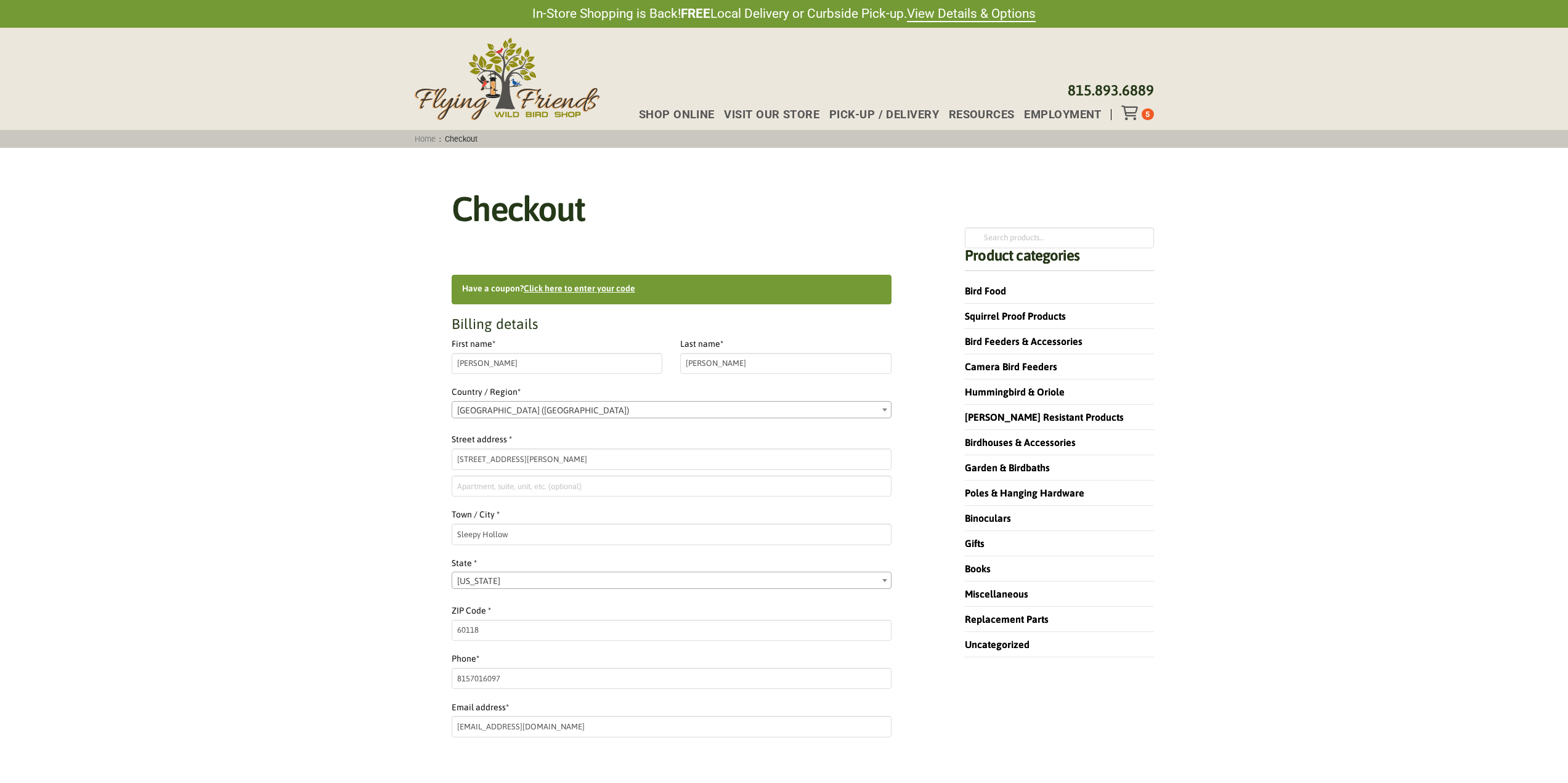
select select "IL"
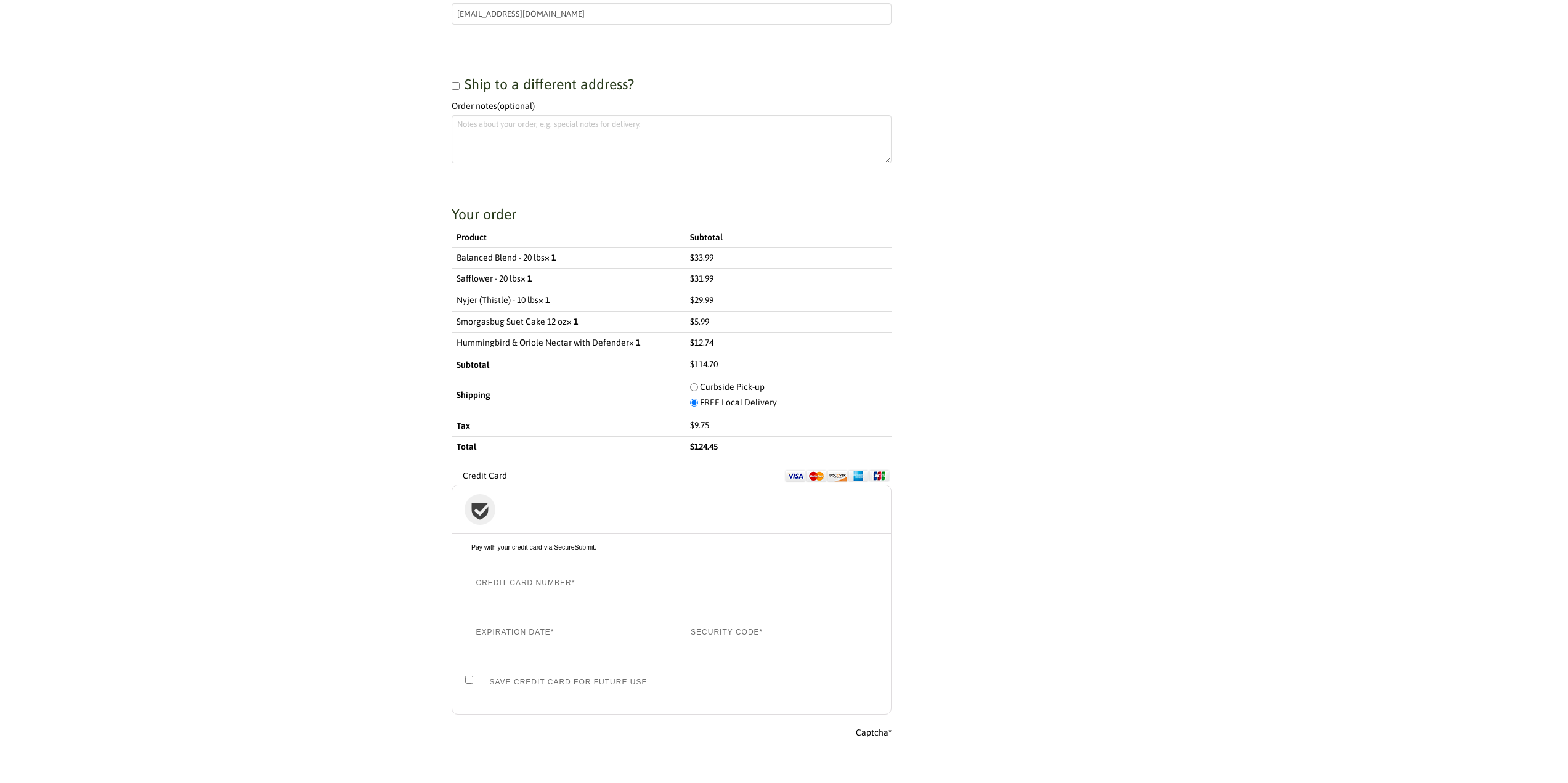
scroll to position [862, 0]
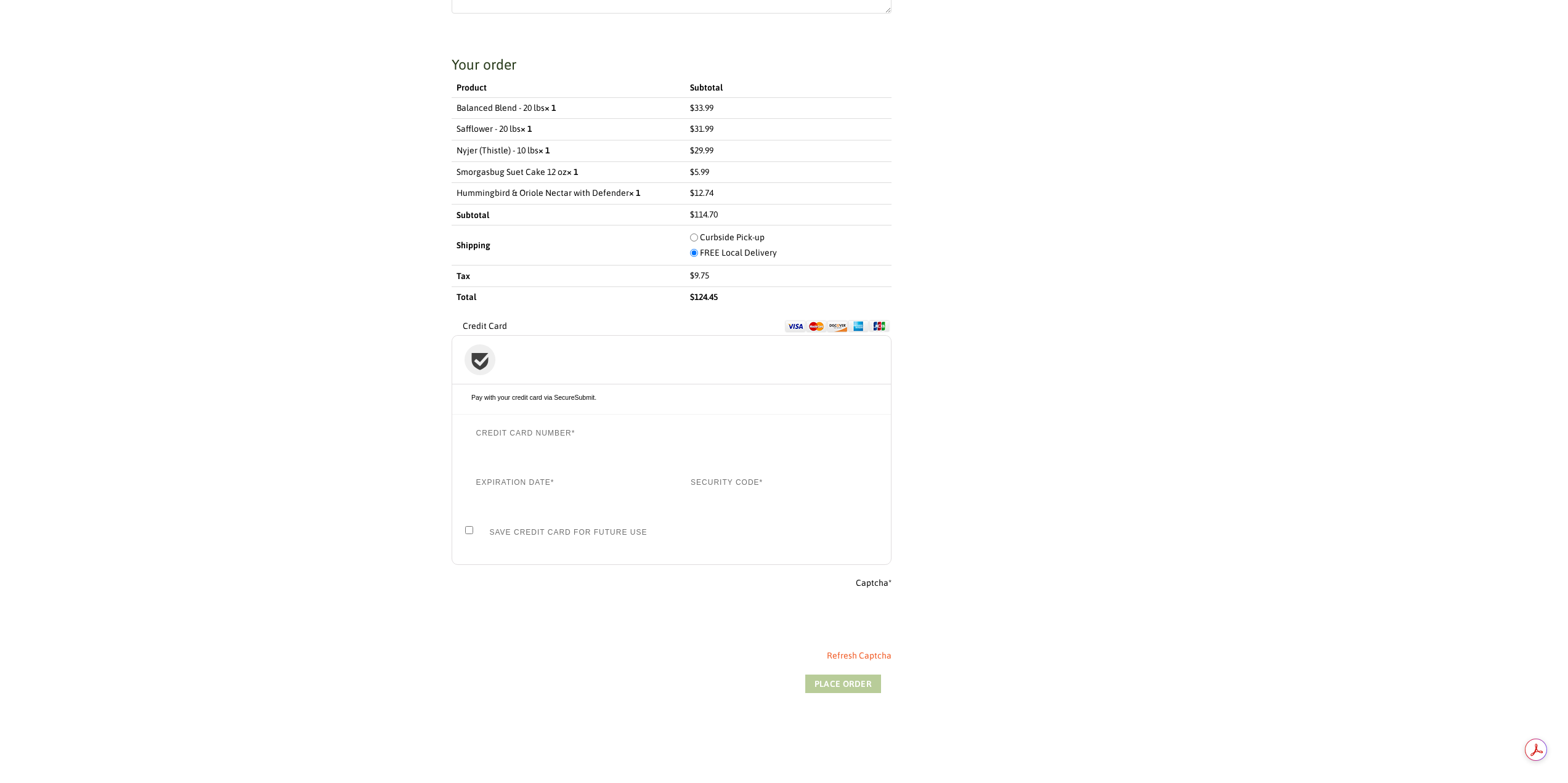
click at [866, 678] on button "Place order" at bounding box center [842, 684] width 76 height 19
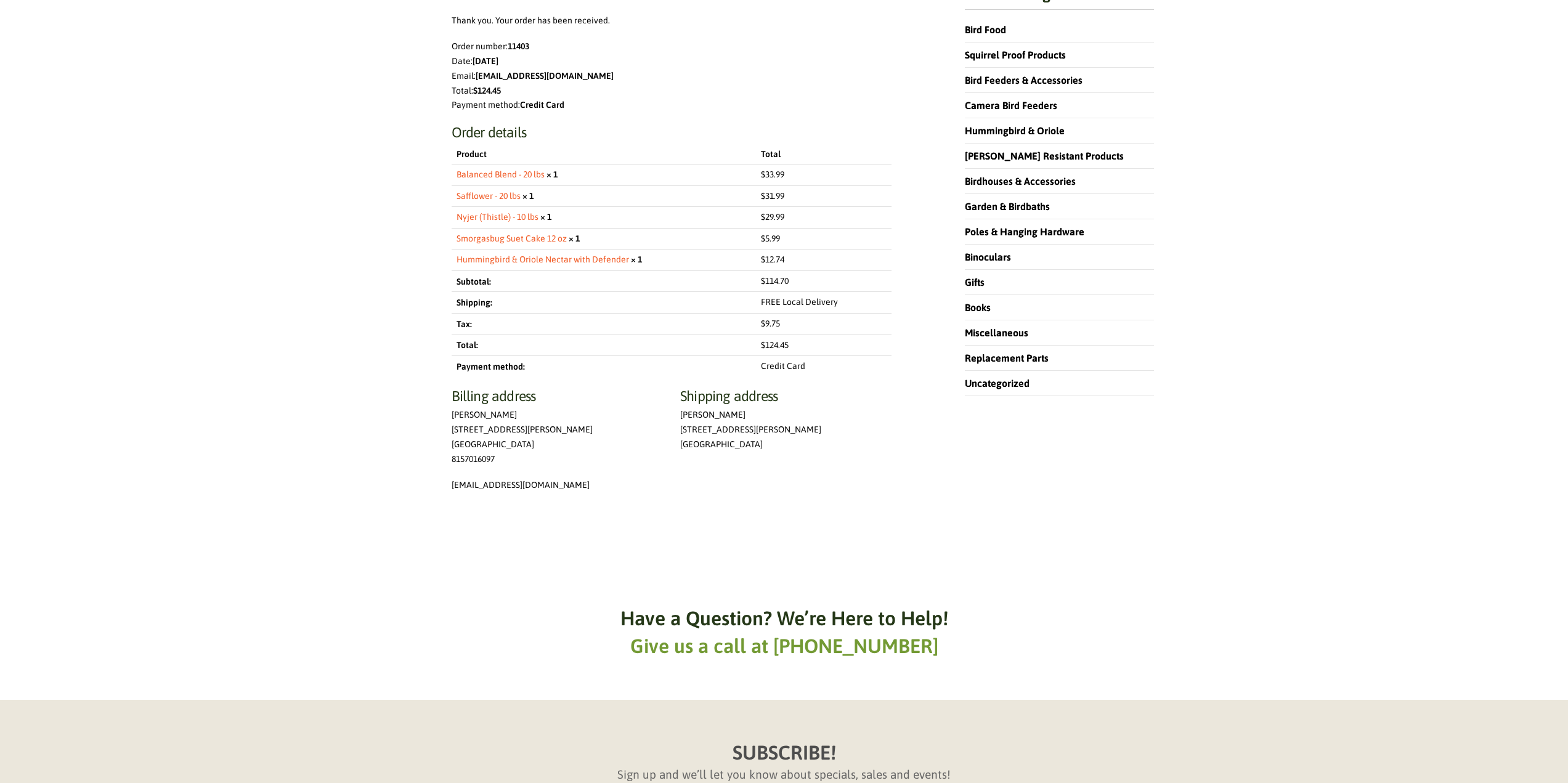
scroll to position [369, 0]
